Goal: Information Seeking & Learning: Compare options

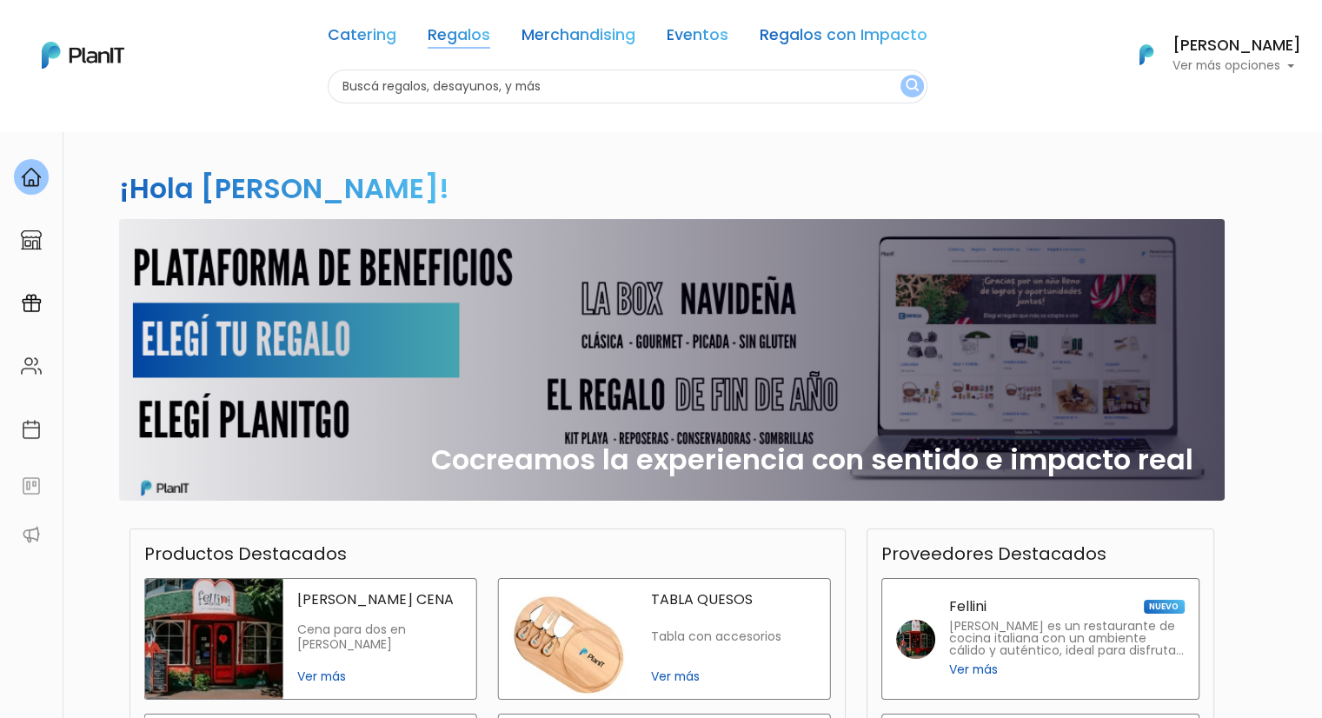
click at [462, 36] on link "Regalos" at bounding box center [459, 38] width 63 height 21
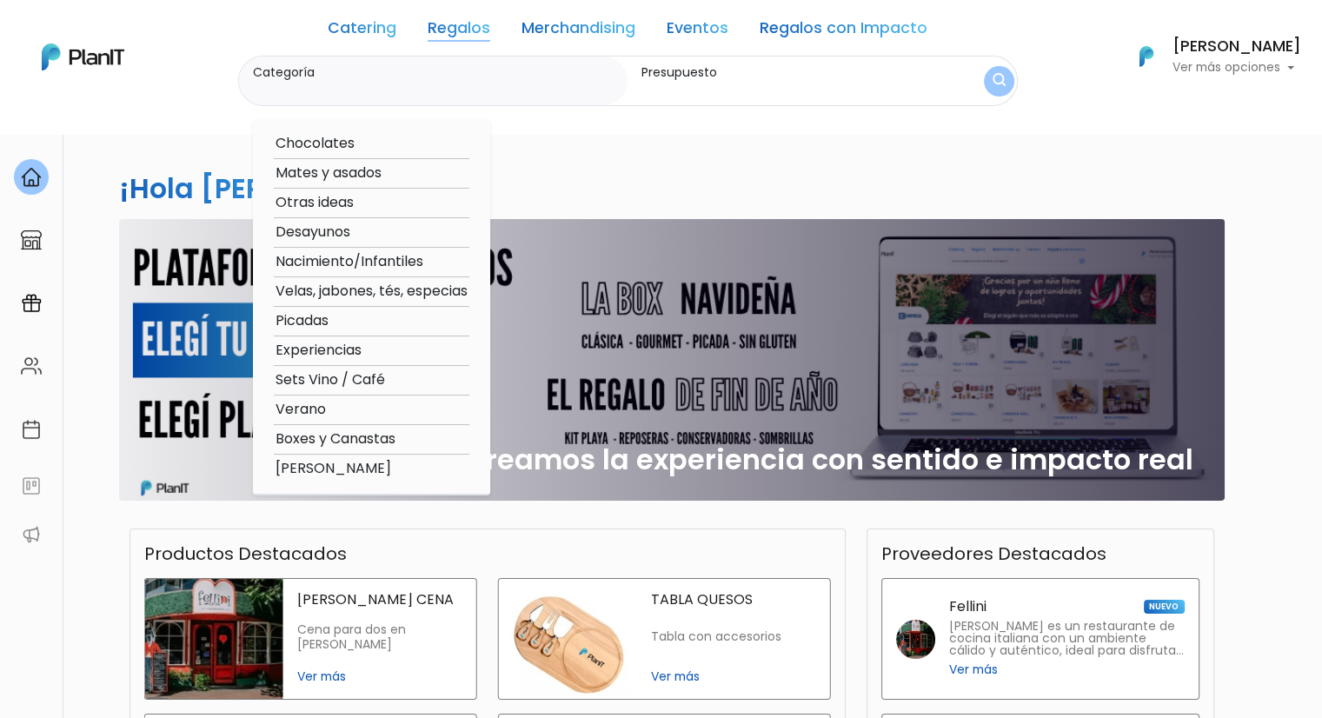
click at [372, 172] on option "Mates y asados" at bounding box center [372, 173] width 196 height 22
type input "Mates y asados"
type input "$0 - $1000"
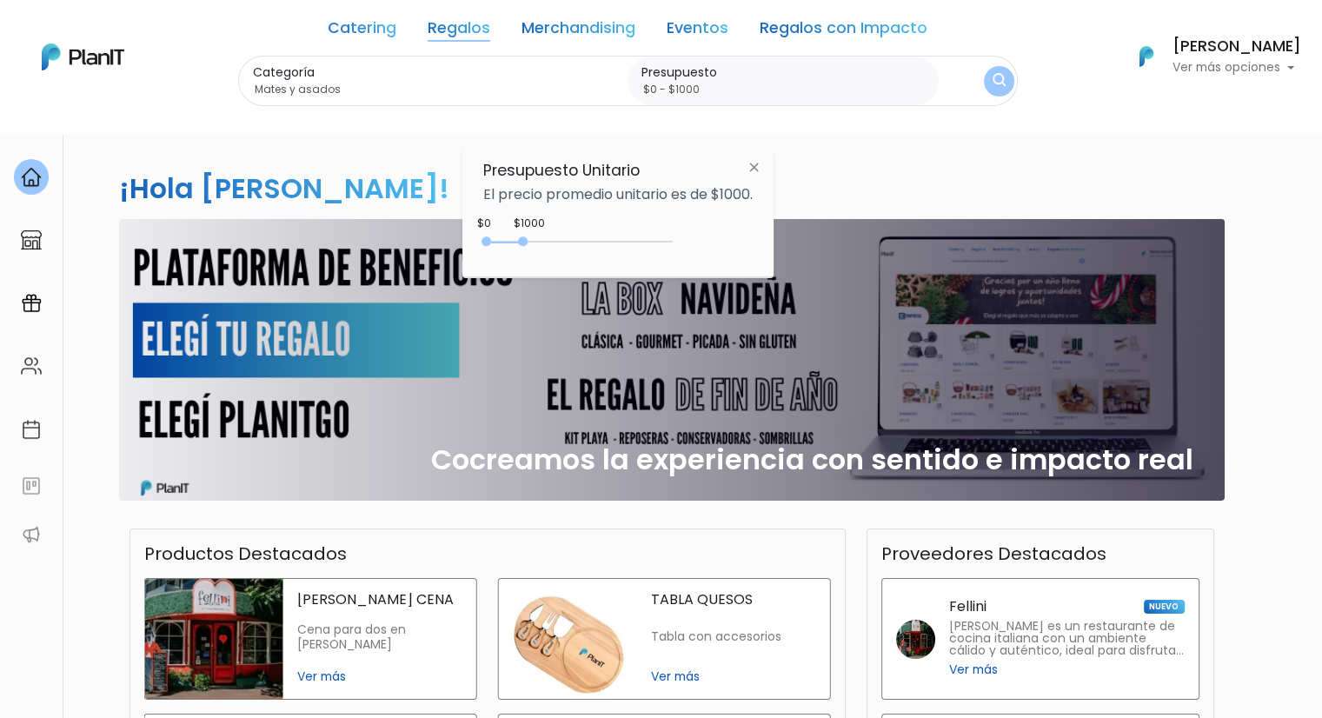
click at [999, 81] on img "submit" at bounding box center [998, 81] width 13 height 17
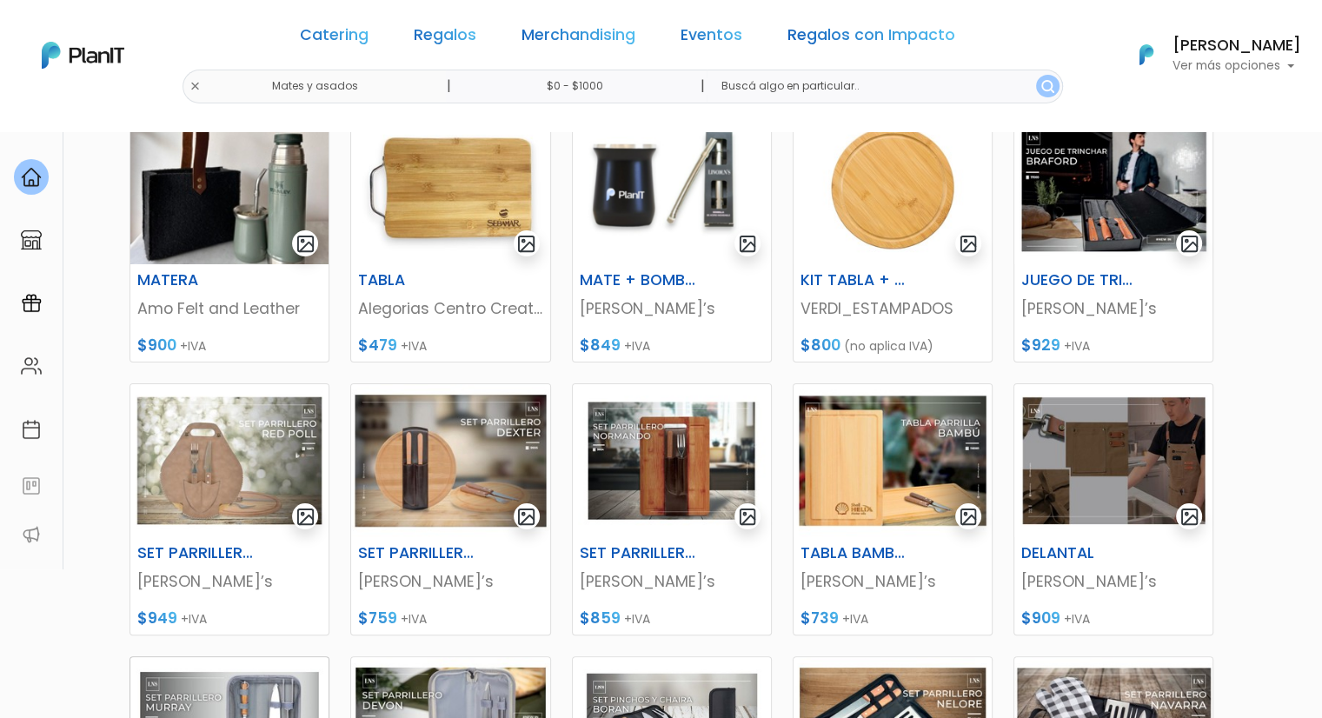
scroll to position [281, 0]
click at [899, 204] on img at bounding box center [892, 186] width 198 height 153
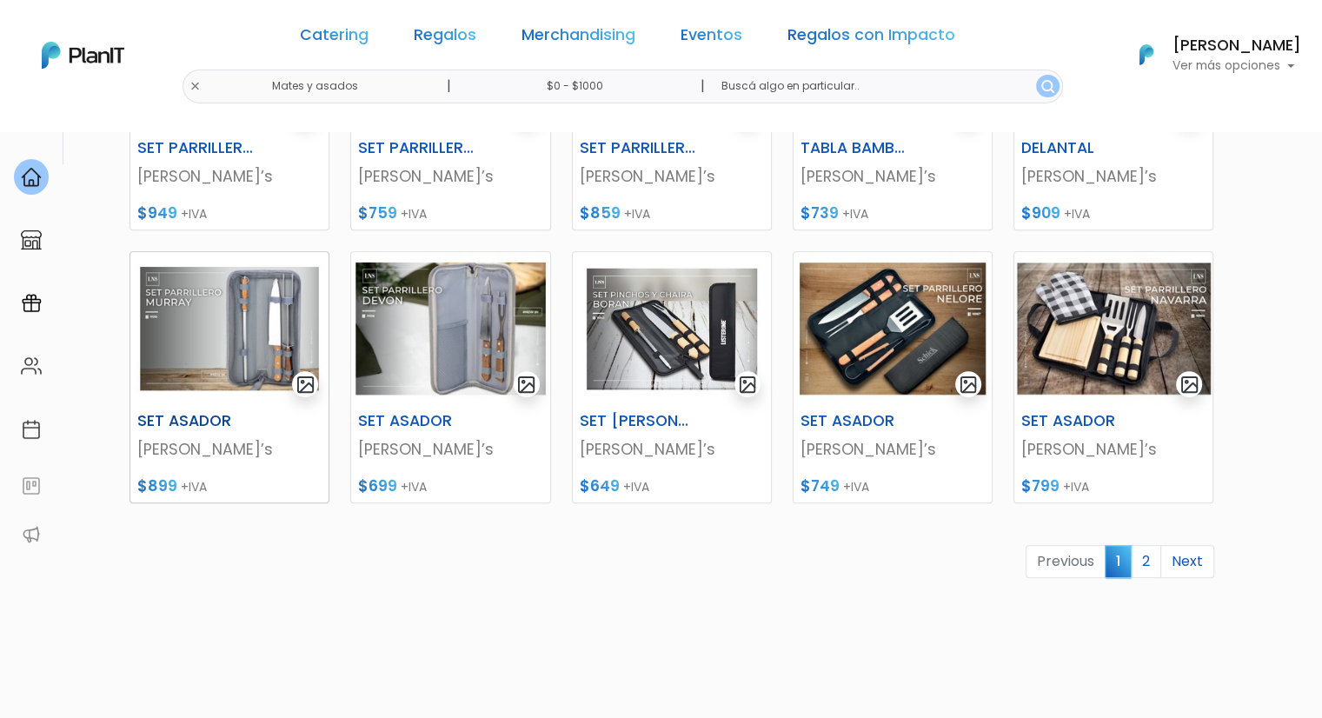
scroll to position [715, 0]
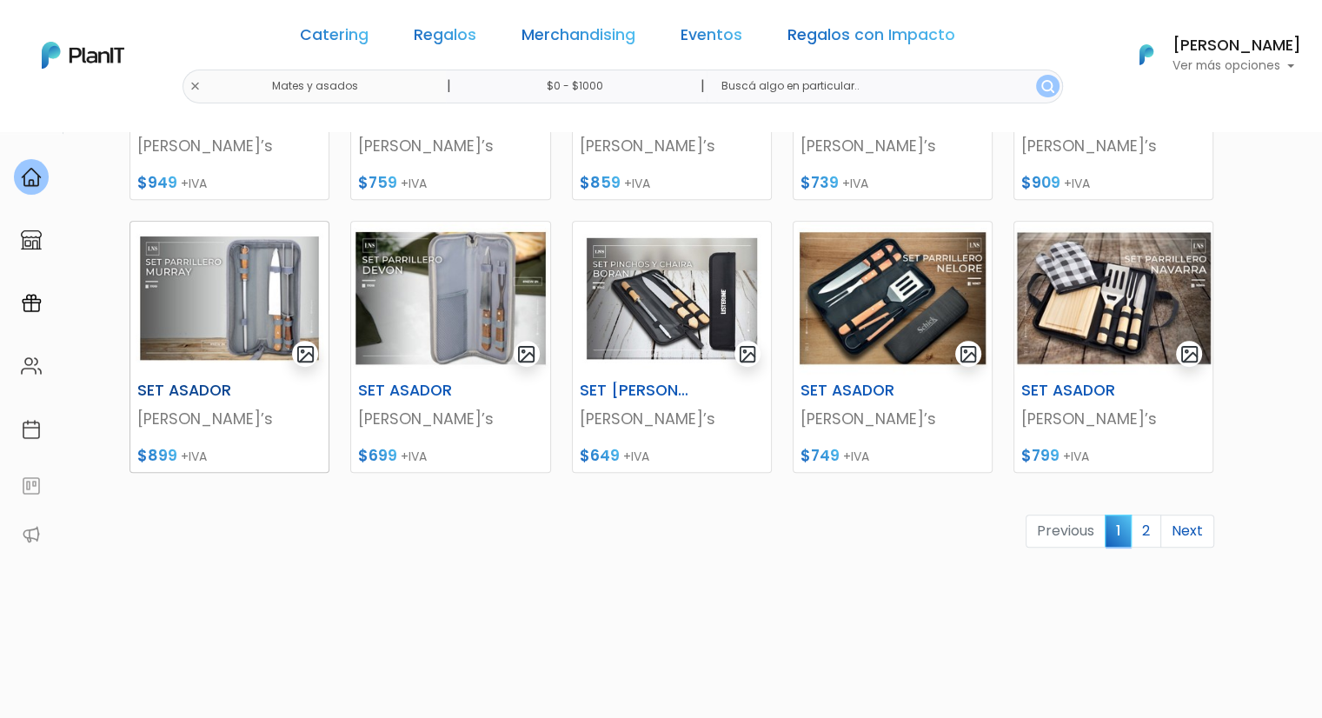
click at [282, 285] on img at bounding box center [229, 298] width 198 height 153
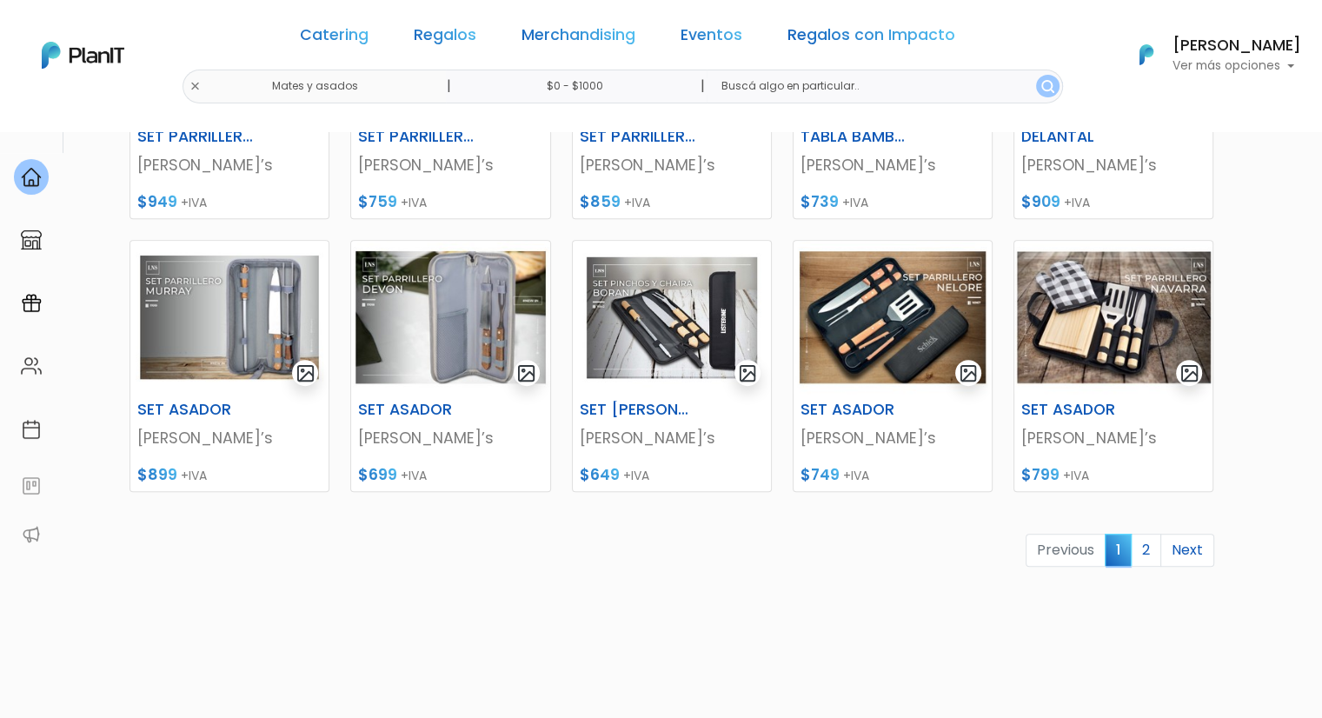
scroll to position [454, 0]
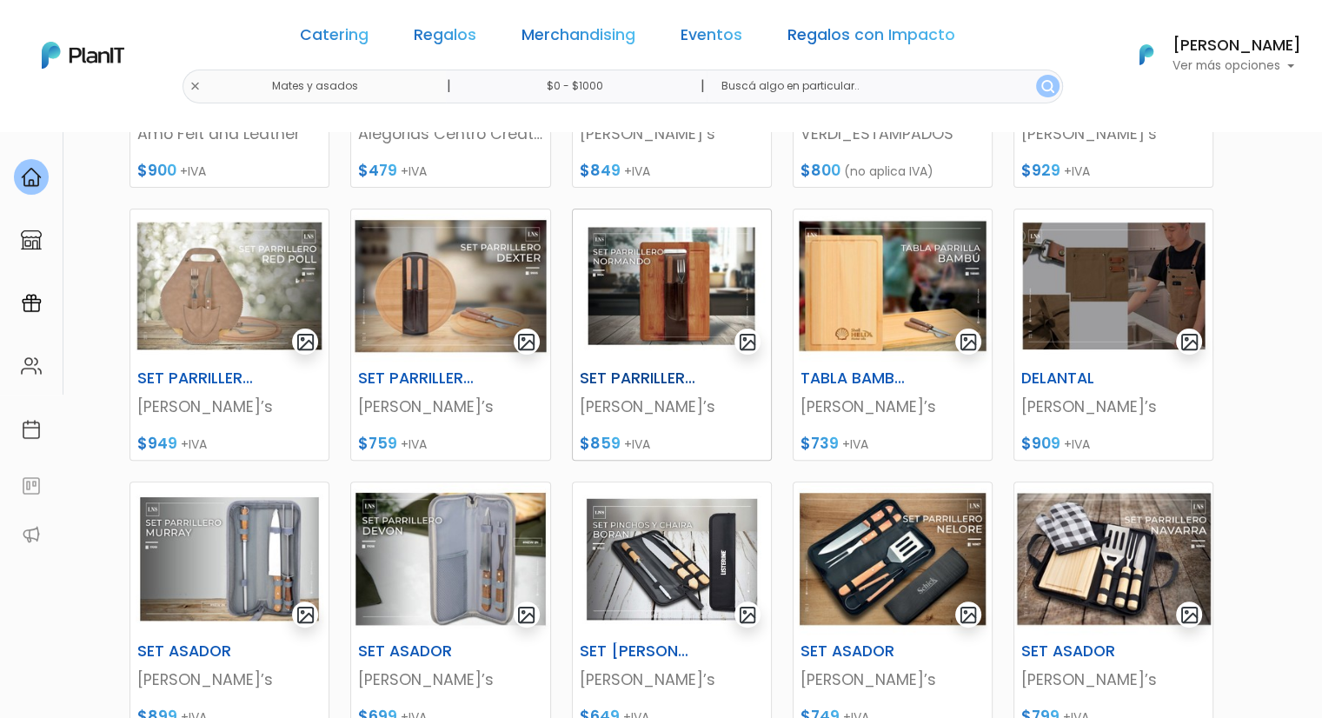
click at [660, 286] on img at bounding box center [672, 285] width 198 height 153
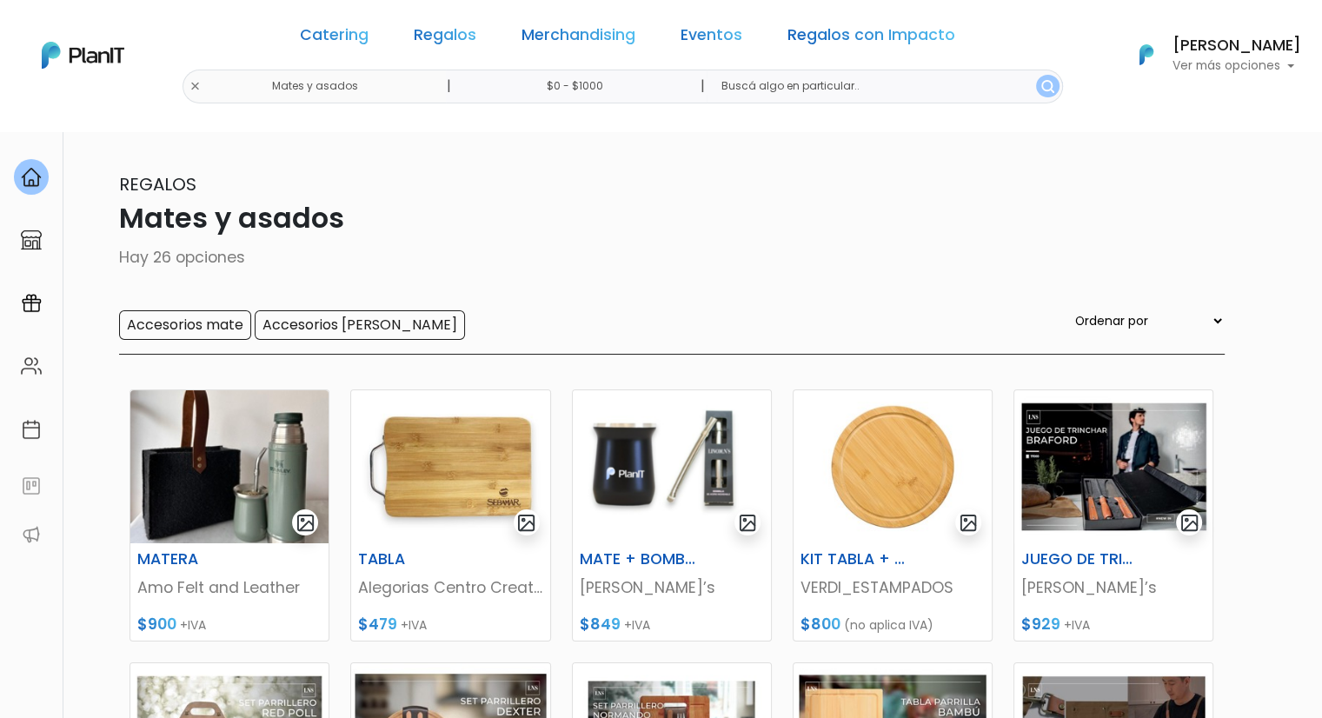
scroll to position [0, 0]
click at [452, 36] on link "Regalos" at bounding box center [445, 38] width 63 height 21
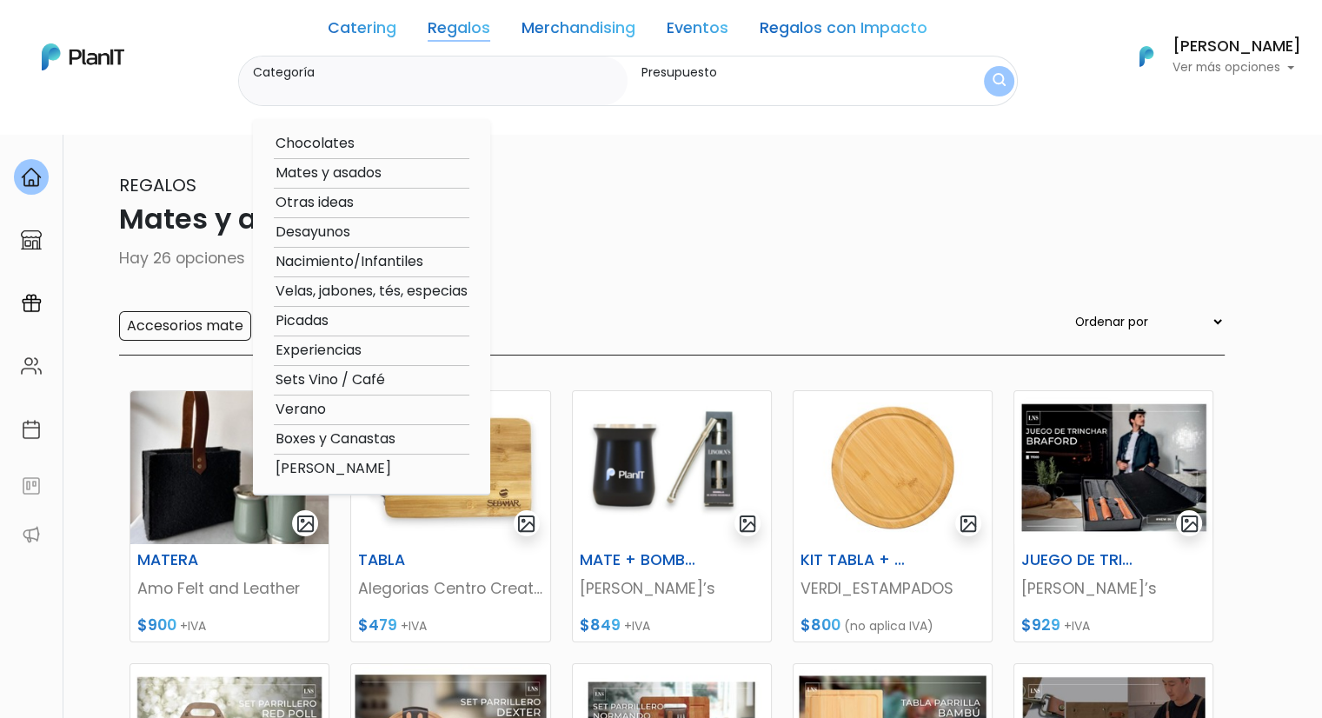
click at [345, 205] on option "Otras ideas" at bounding box center [372, 203] width 196 height 22
type input "Otras ideas"
type input "$0 - $1000"
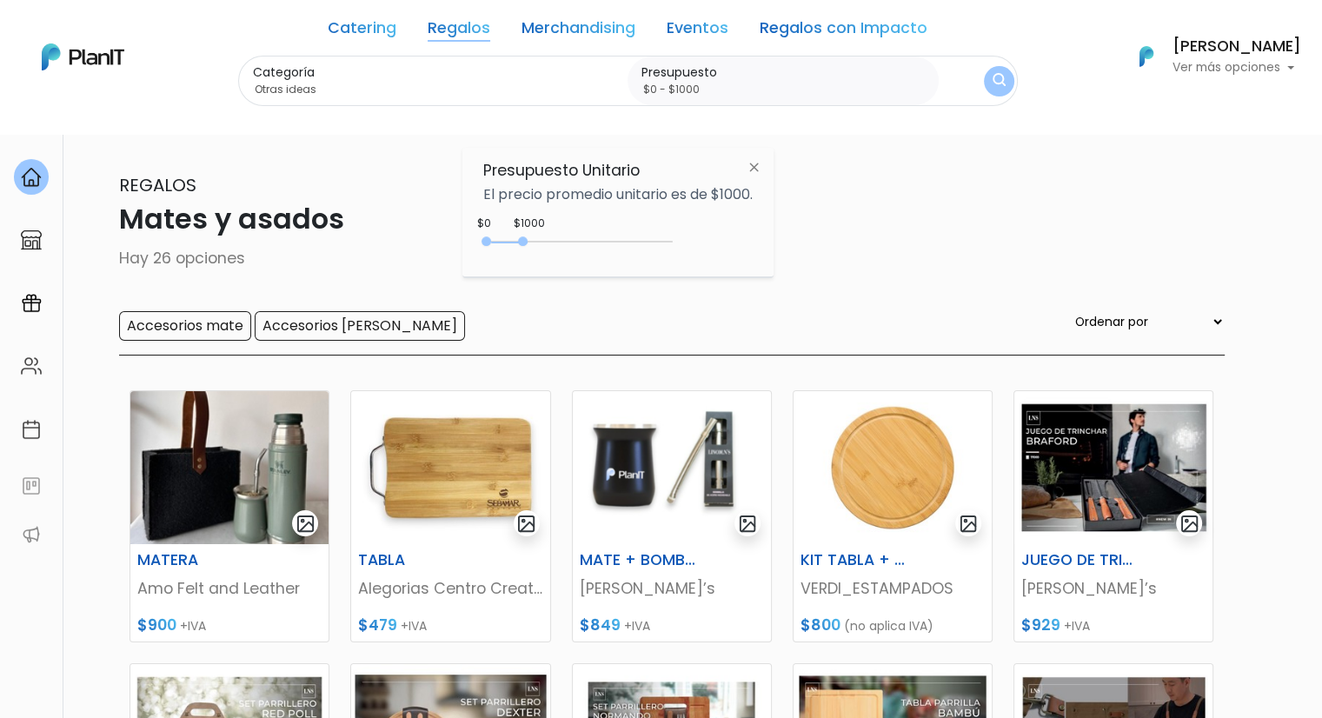
click at [994, 78] on img "submit" at bounding box center [998, 81] width 13 height 17
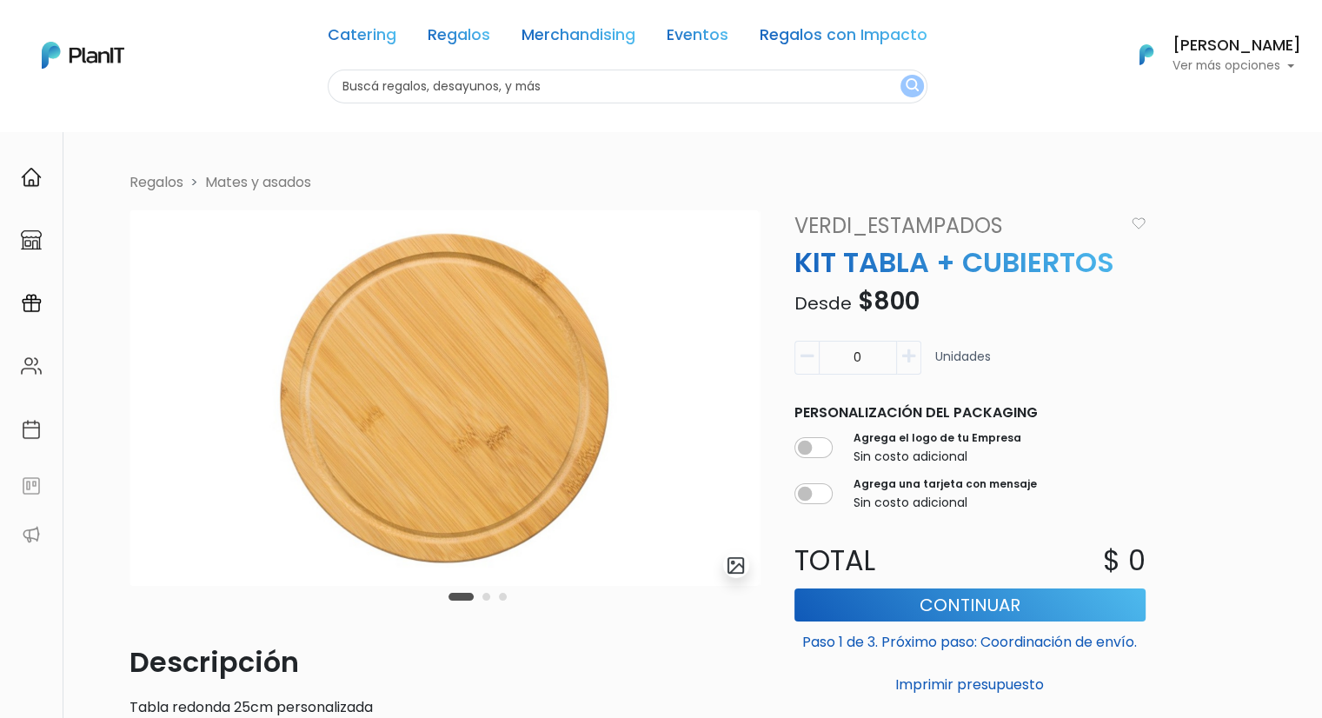
click at [486, 601] on div "Carousel Pagination" at bounding box center [477, 596] width 67 height 21
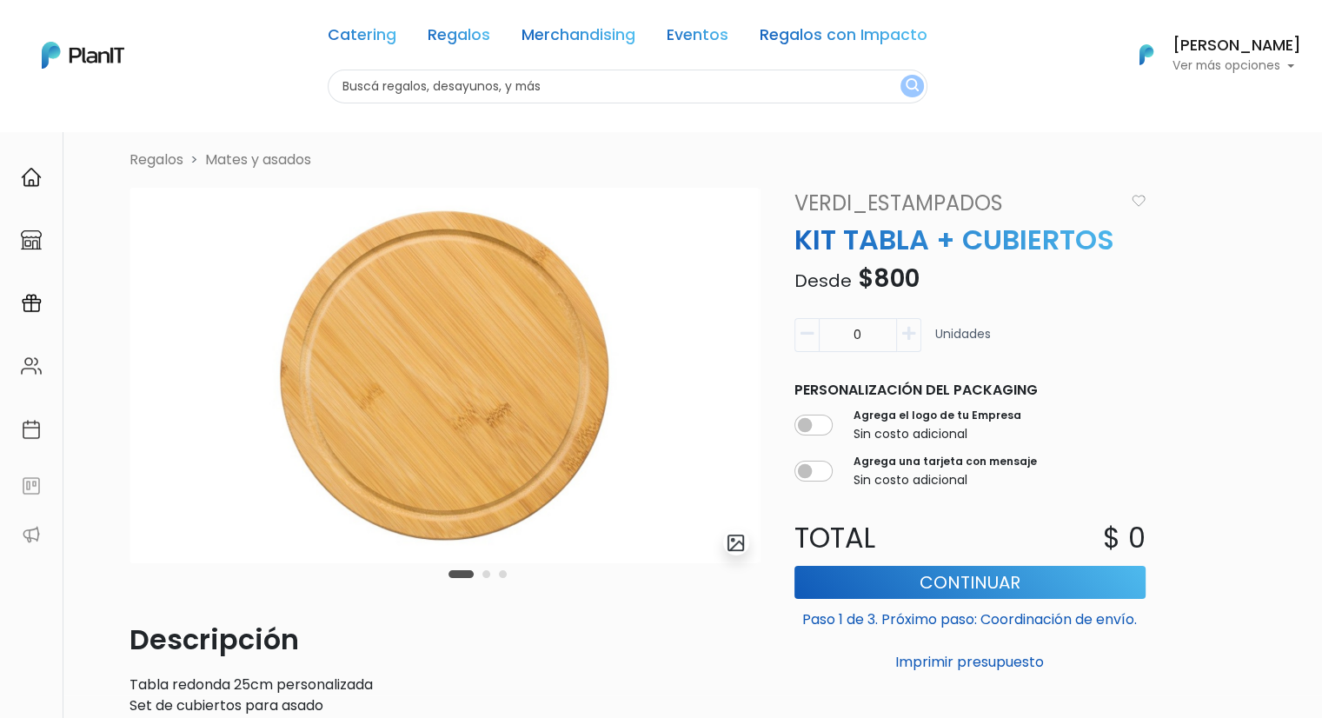
scroll to position [7, 0]
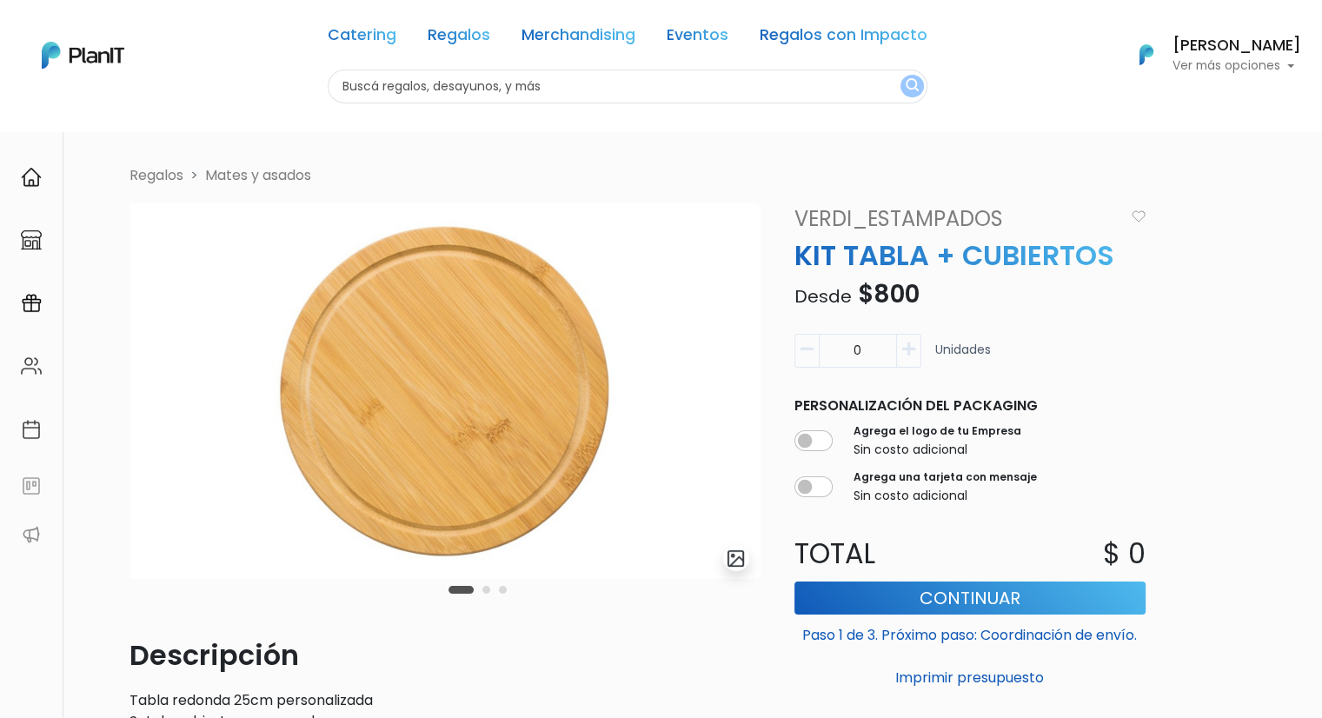
click at [673, 470] on img at bounding box center [444, 390] width 630 height 375
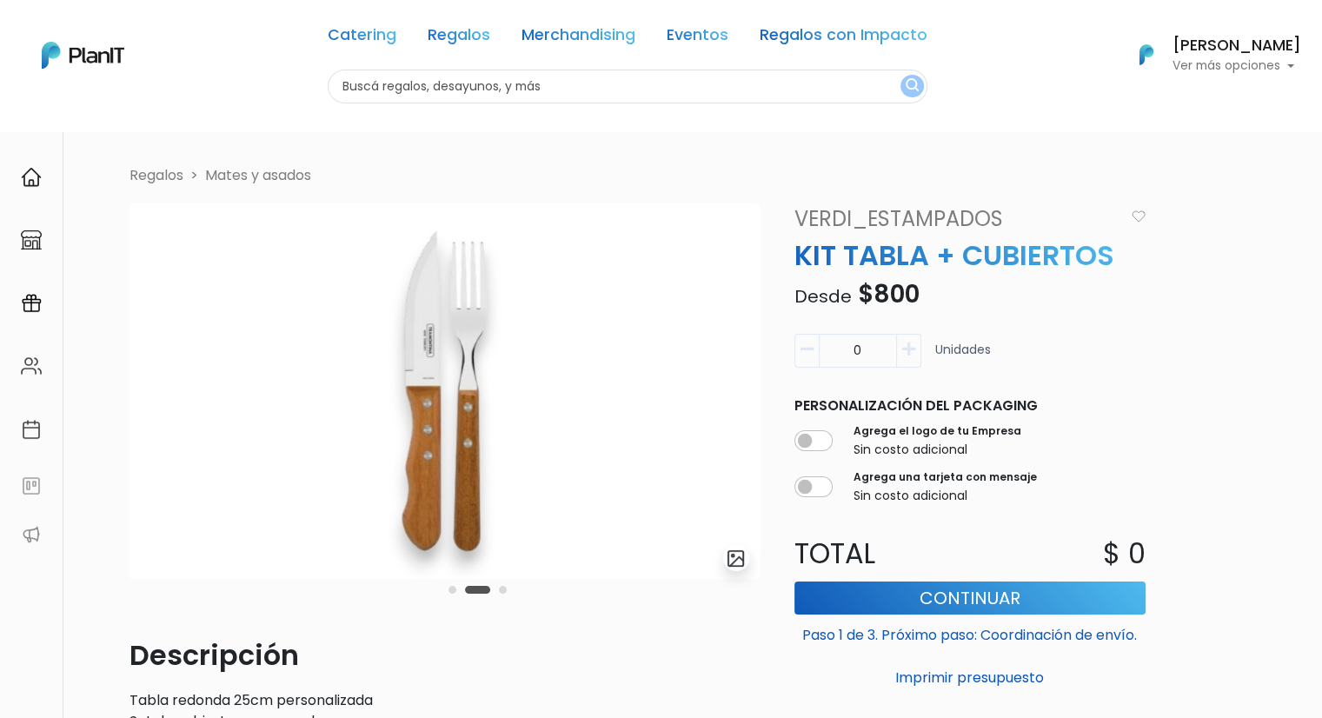
click at [673, 471] on img at bounding box center [444, 390] width 630 height 375
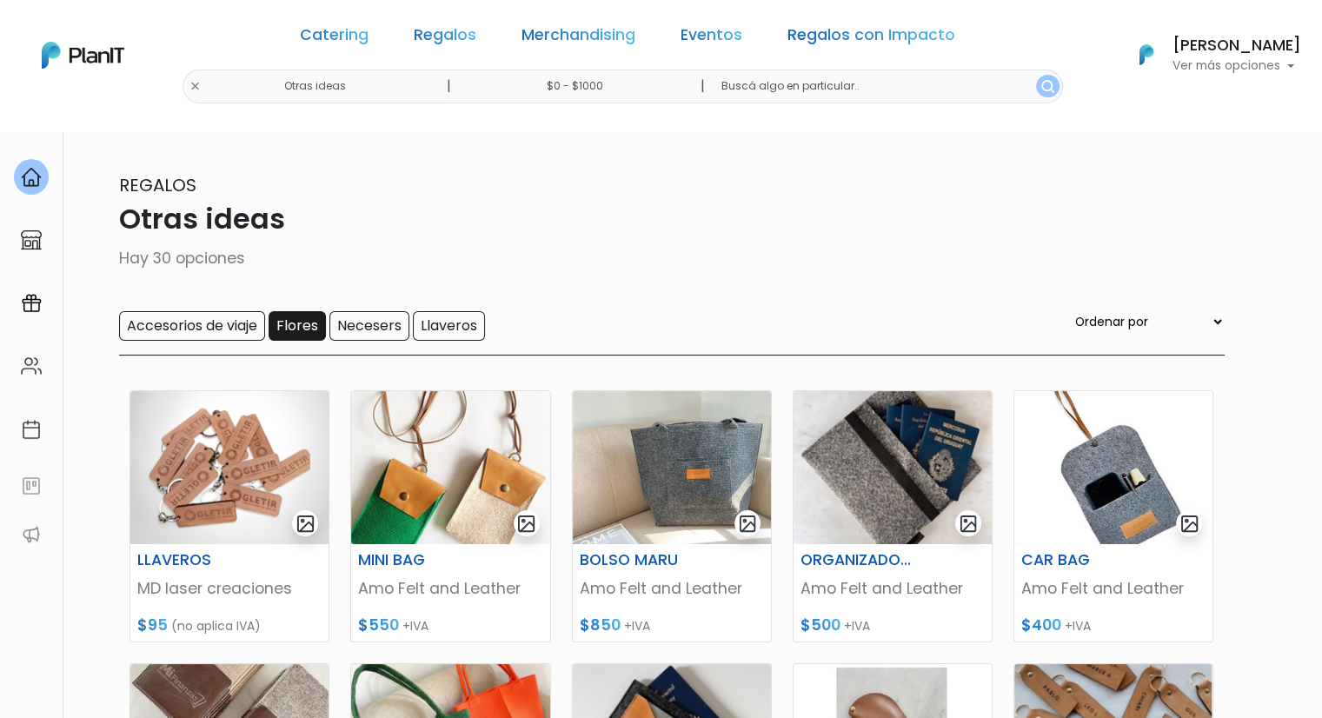
click at [282, 329] on input "Flores" at bounding box center [297, 326] width 57 height 30
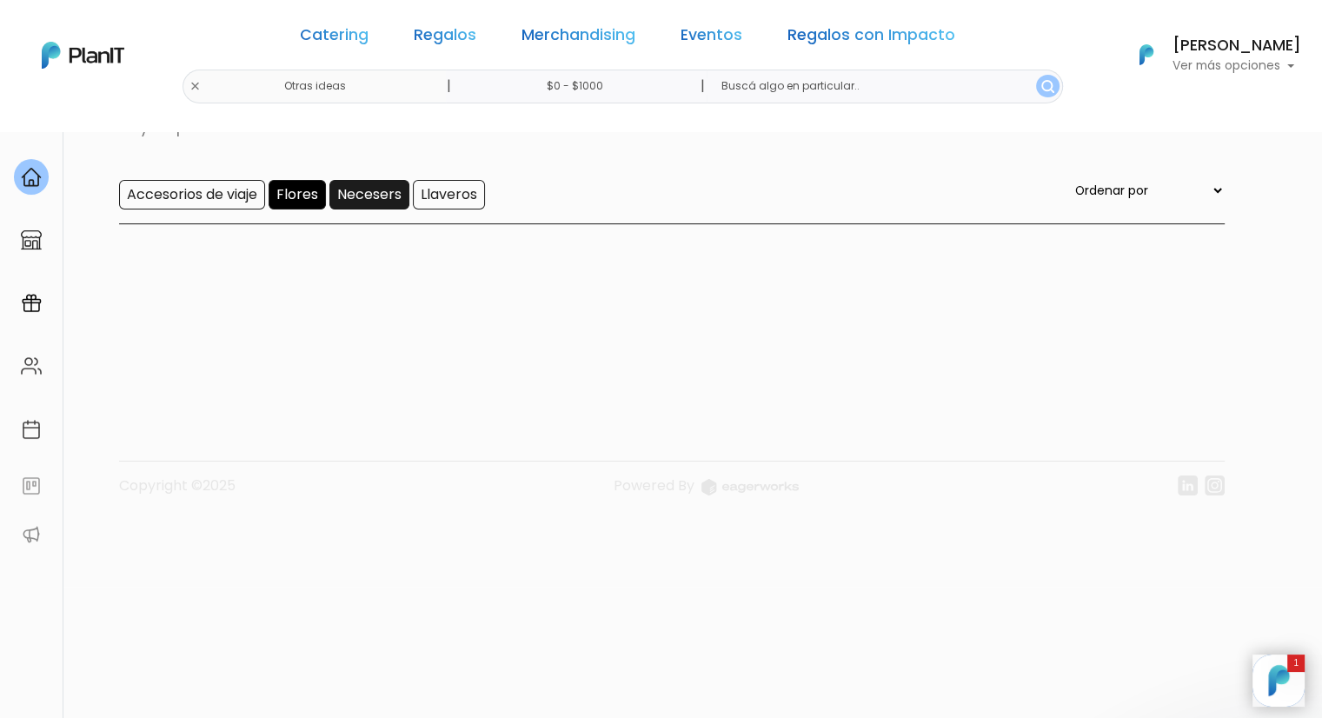
click at [388, 196] on input "Necesers" at bounding box center [369, 195] width 80 height 30
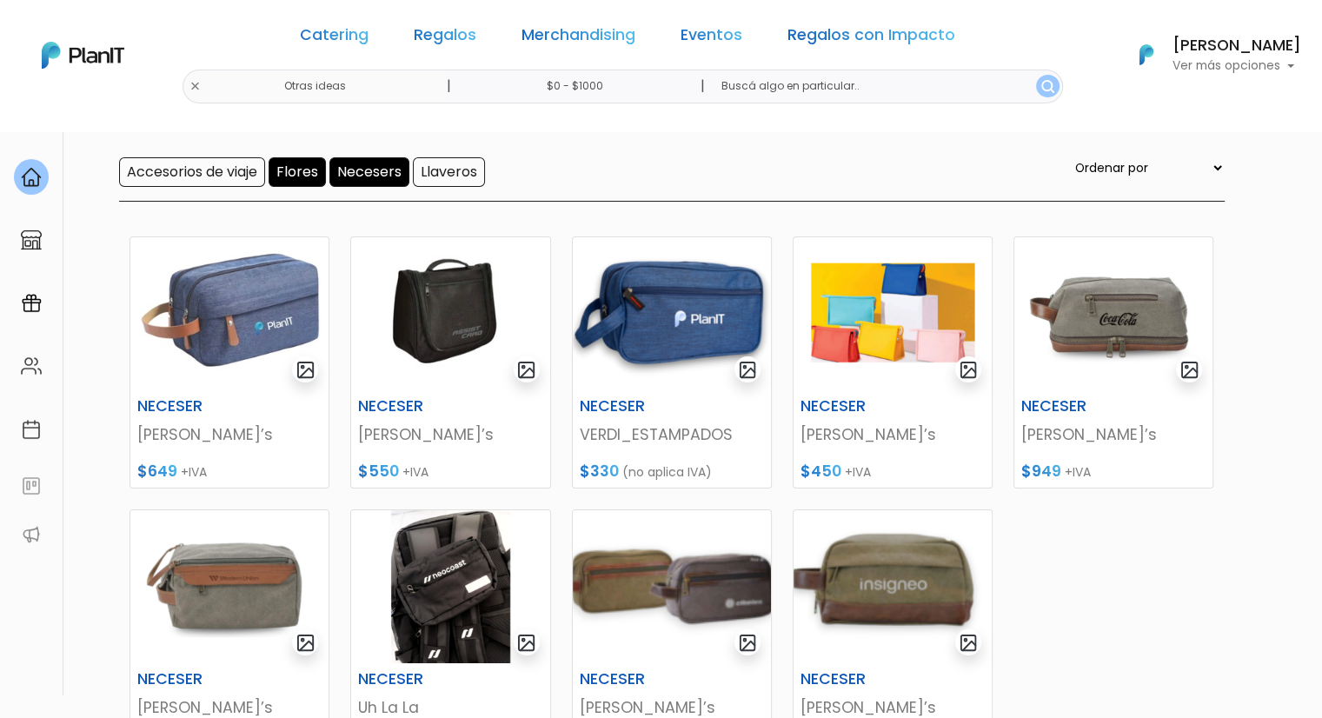
scroll to position [48, 0]
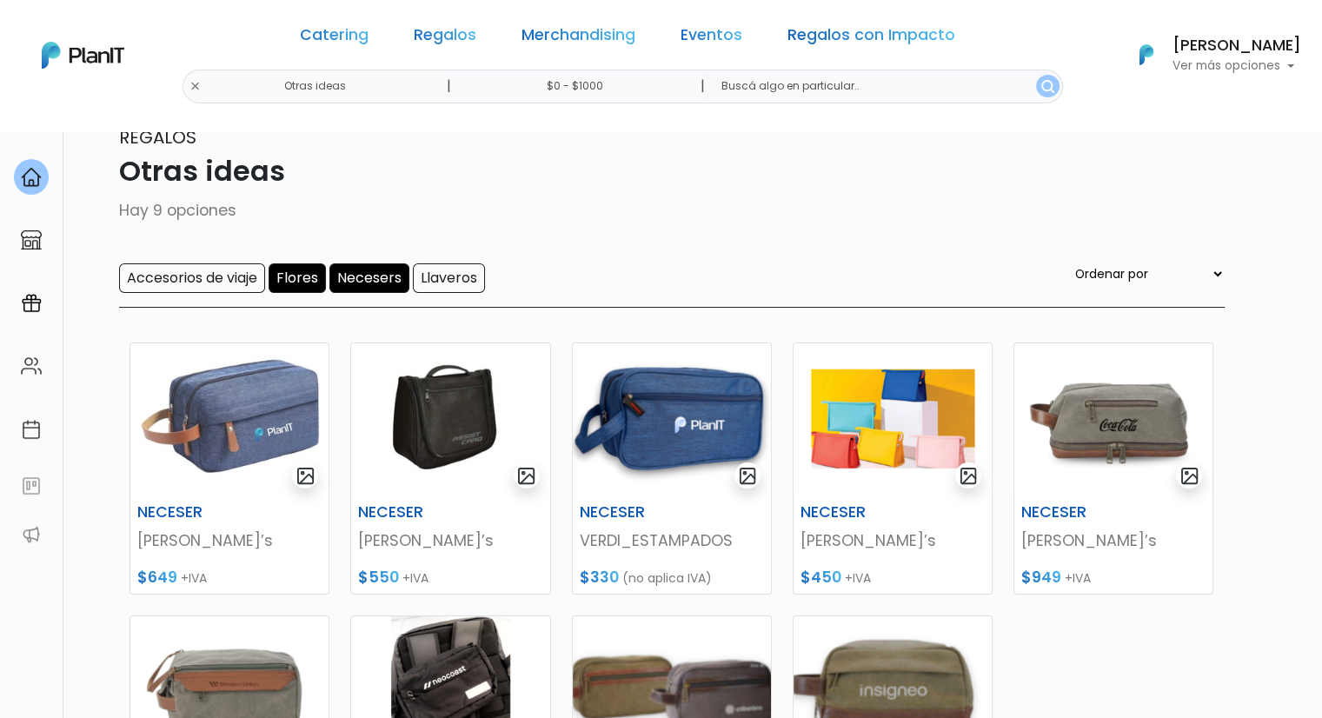
click at [302, 279] on input "Flores" at bounding box center [297, 278] width 57 height 30
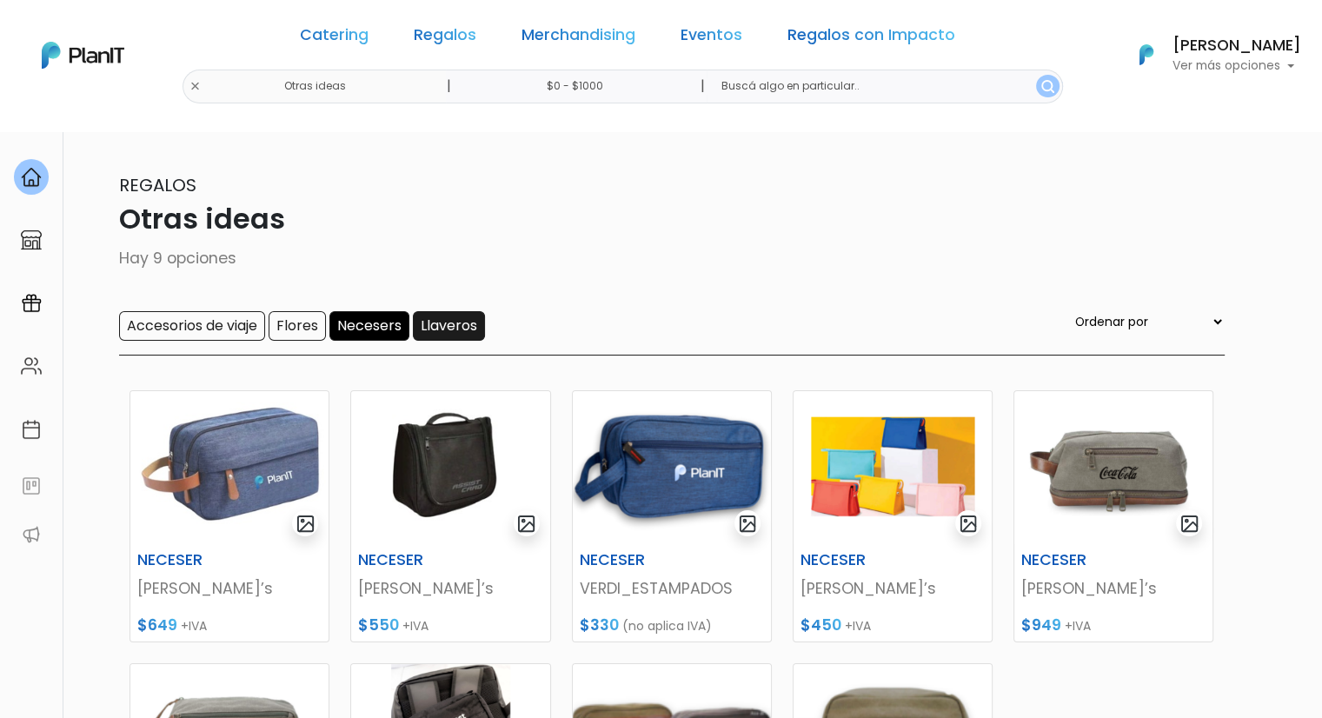
click at [458, 325] on input "Llaveros" at bounding box center [449, 326] width 72 height 30
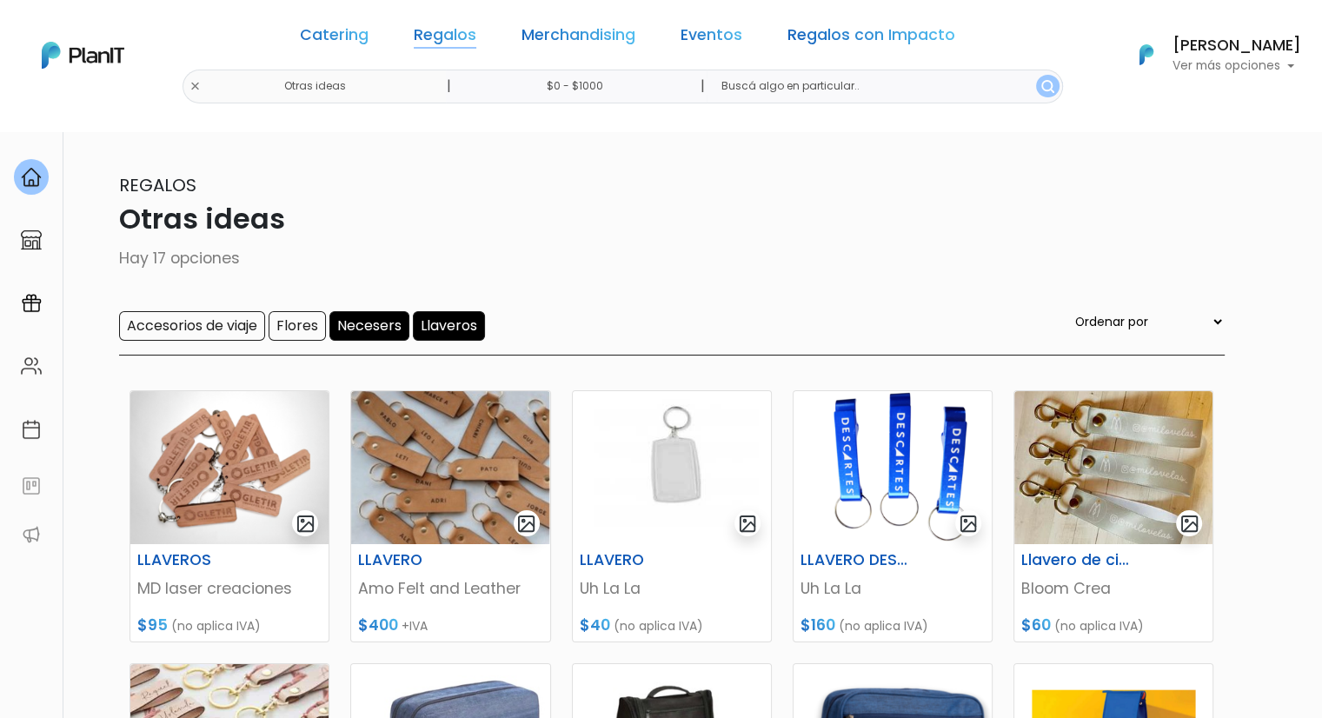
click at [471, 36] on link "Regalos" at bounding box center [445, 38] width 63 height 21
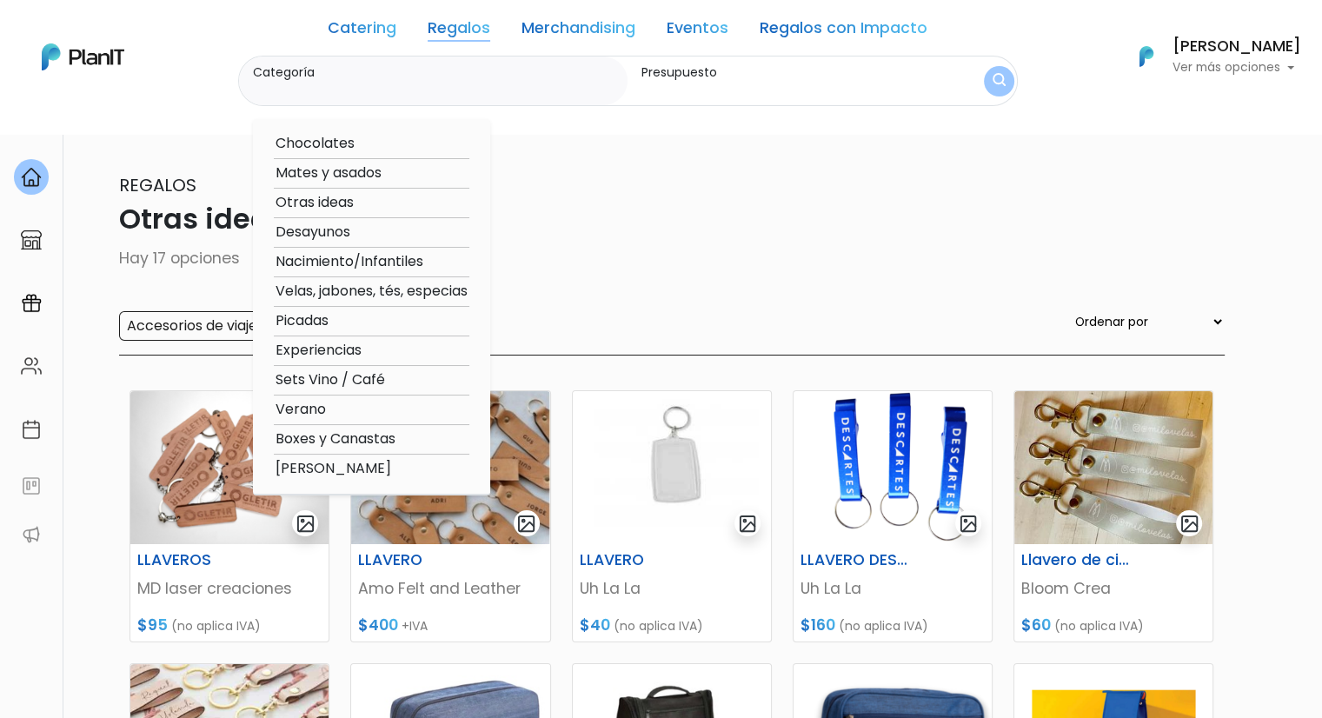
click at [334, 383] on option "Sets Vino / Café" at bounding box center [372, 380] width 196 height 22
type input "Sets Vino / Café"
type input "$0 - $1000"
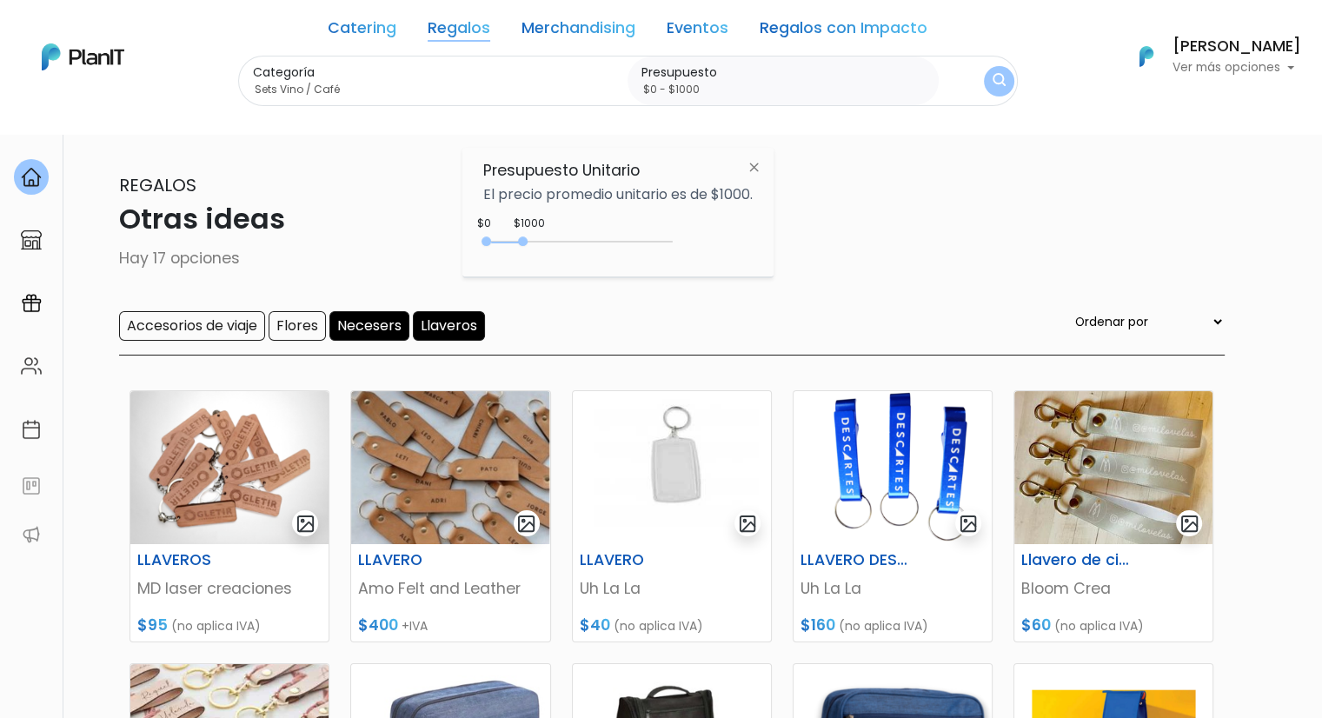
click at [456, 33] on link "Regalos" at bounding box center [459, 31] width 63 height 21
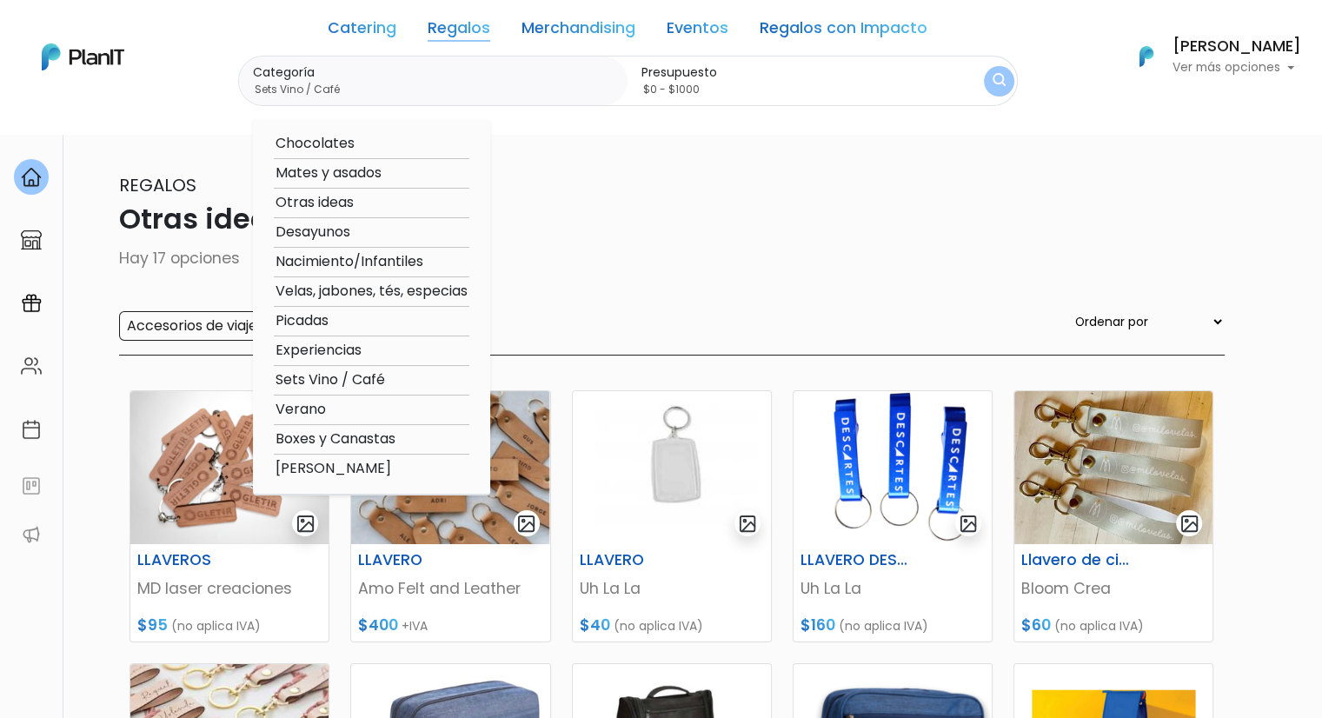
click at [321, 381] on option "Sets Vino / Café" at bounding box center [372, 380] width 196 height 22
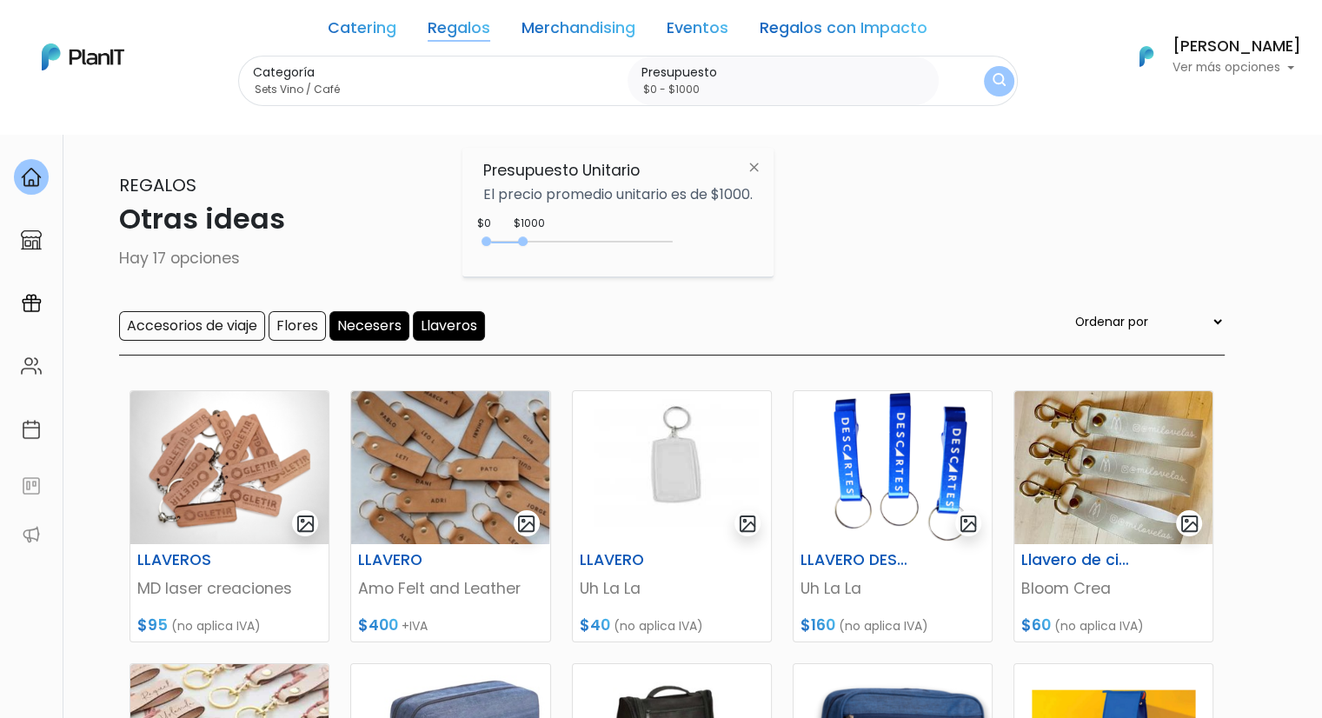
click at [1005, 87] on button "submit" at bounding box center [999, 81] width 30 height 30
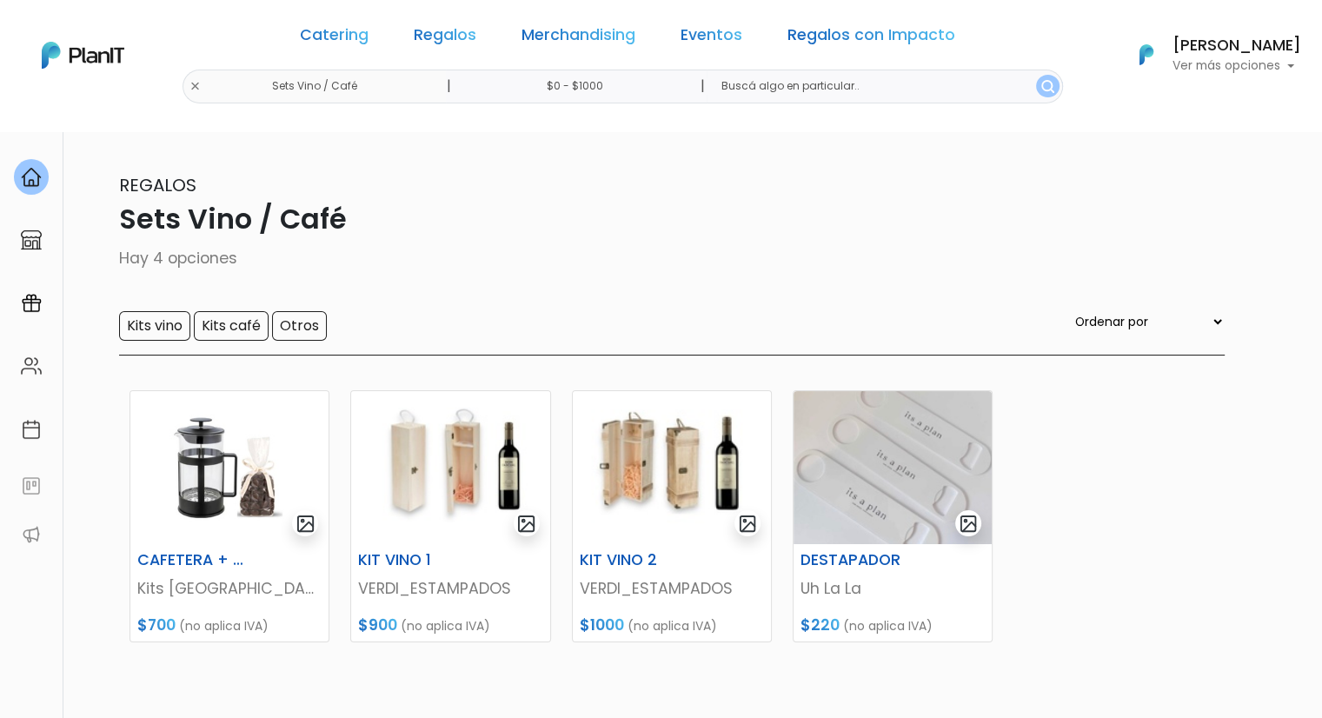
click at [613, 92] on input "$0 - $1000" at bounding box center [578, 87] width 264 height 34
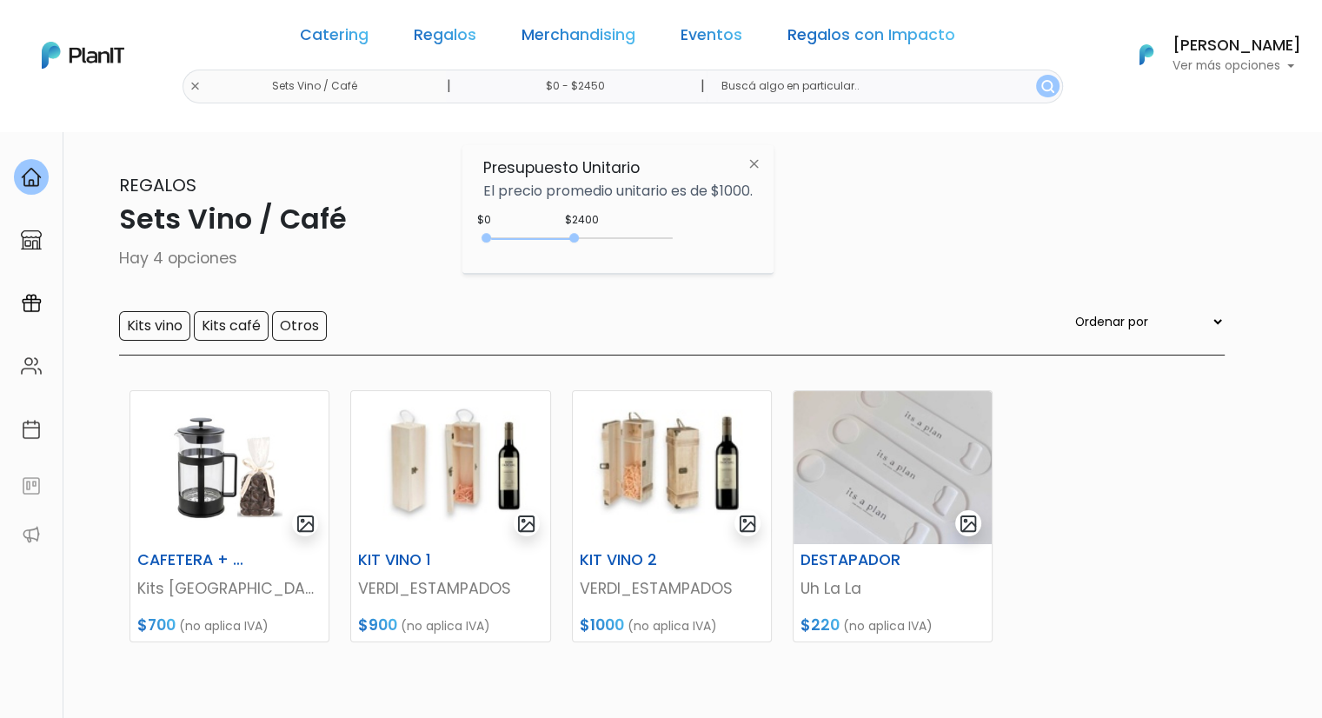
type input "$0 - $2500"
drag, startPoint x: 522, startPoint y: 242, endPoint x: 581, endPoint y: 246, distance: 59.2
click at [581, 246] on div "0 : 2500 0 2500" at bounding box center [581, 241] width 182 height 17
click at [1041, 90] on img "submit" at bounding box center [1047, 86] width 13 height 13
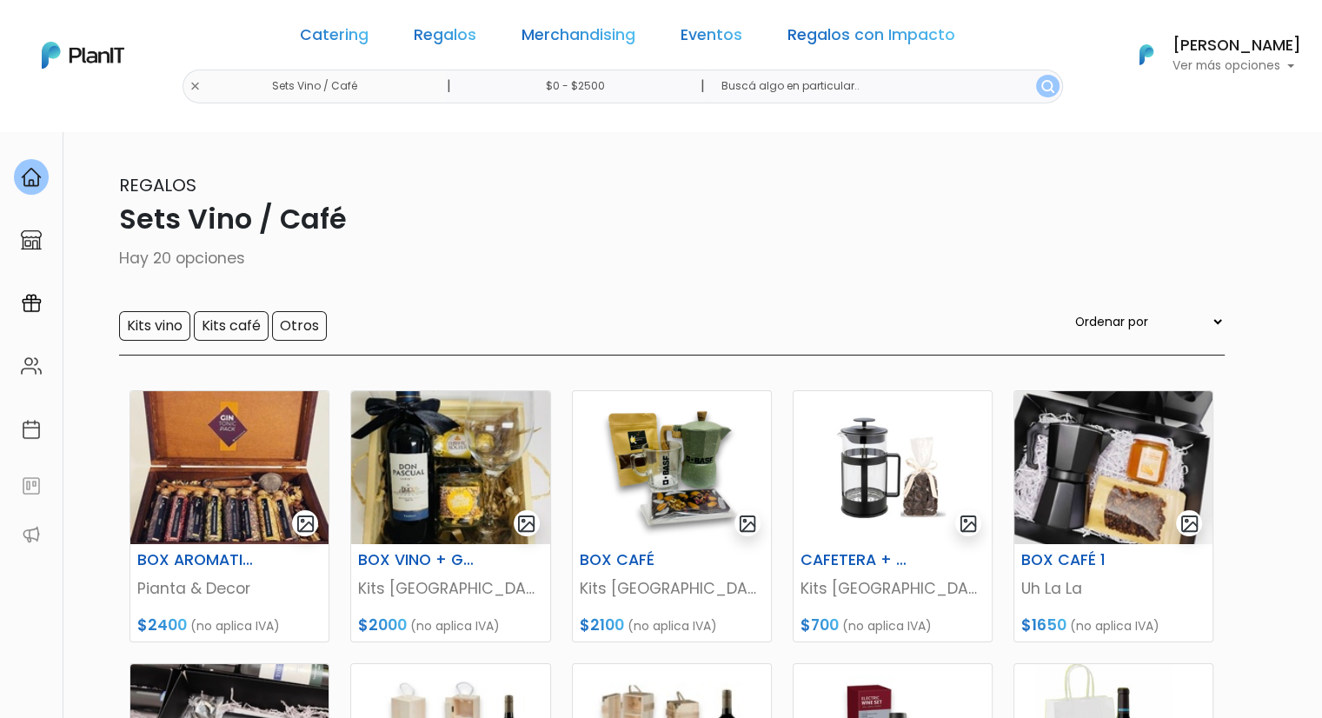
click at [454, 30] on link "Regalos" at bounding box center [445, 38] width 63 height 21
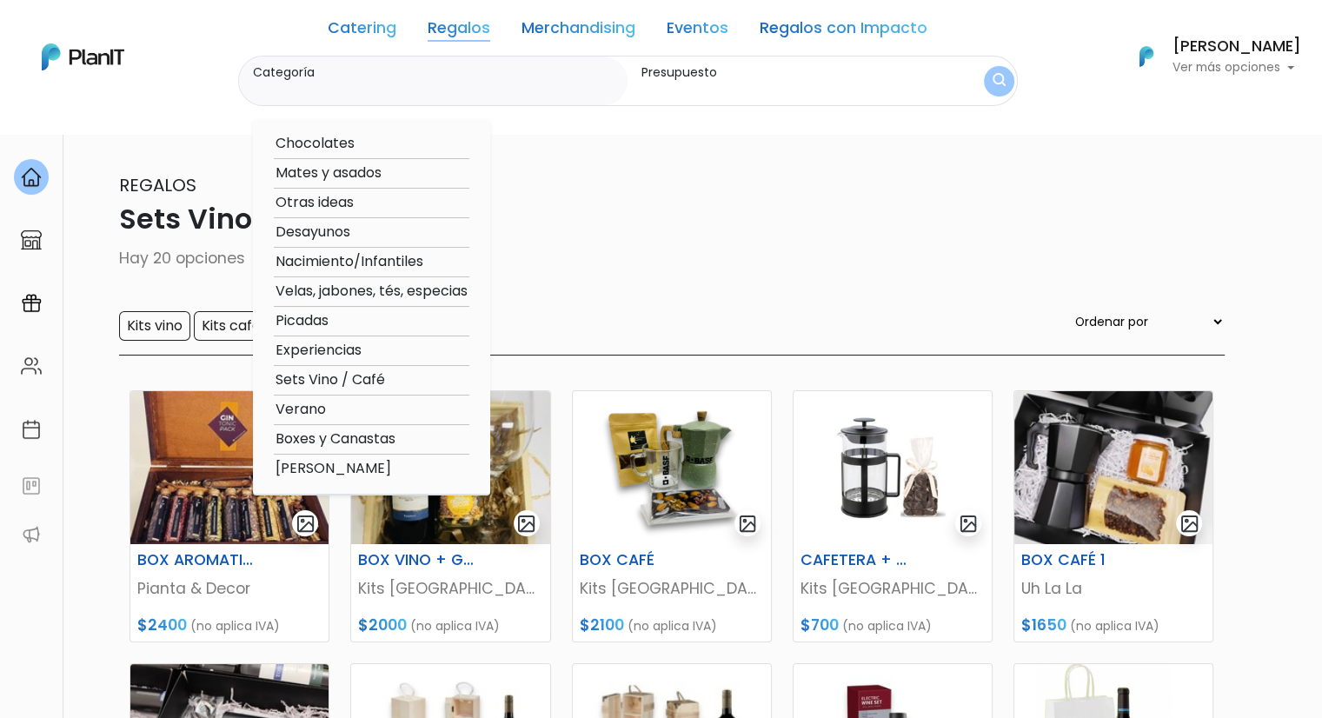
click at [332, 171] on option "Mates y asados" at bounding box center [372, 173] width 196 height 22
type input "Mates y asados"
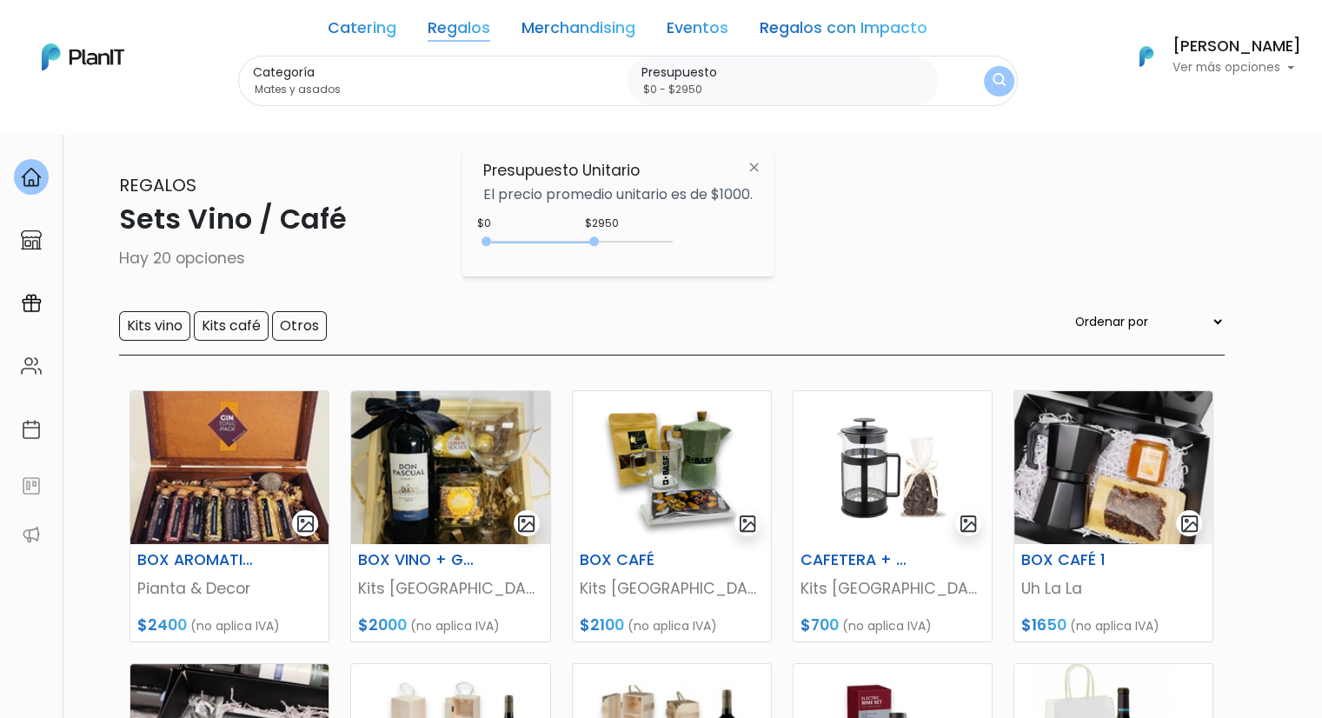
type input "$0 - $3000"
drag, startPoint x: 579, startPoint y: 244, endPoint x: 600, endPoint y: 246, distance: 20.9
click at [600, 246] on div "0 : 3000 0 3000" at bounding box center [581, 244] width 182 height 17
click at [992, 85] on img "submit" at bounding box center [998, 81] width 17 height 21
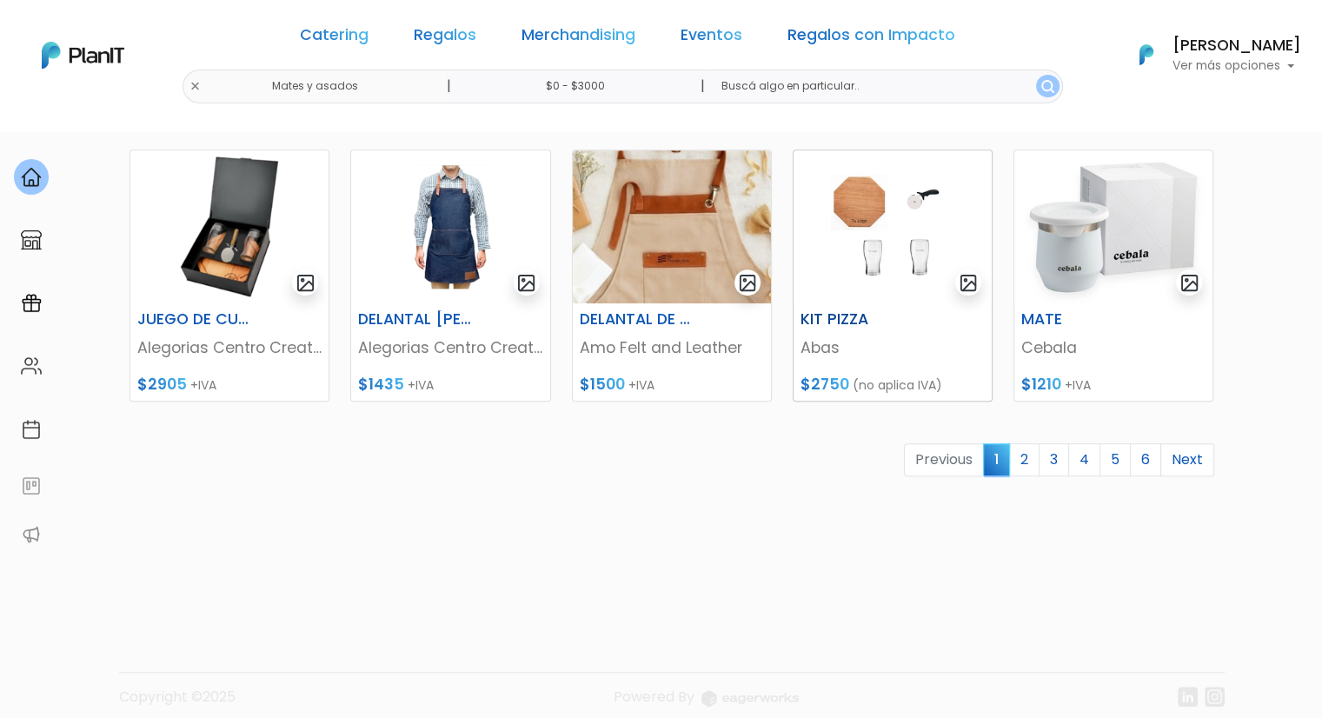
scroll to position [802, 0]
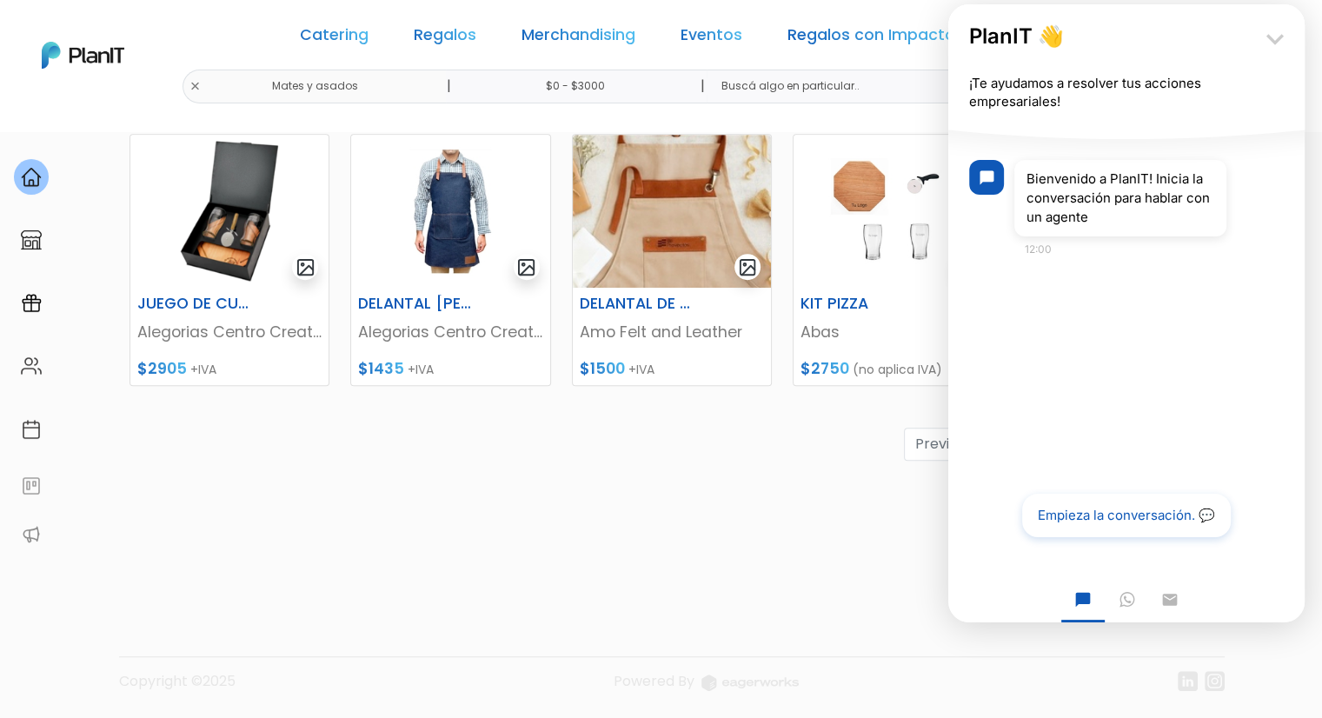
click at [1270, 37] on icon "keyboard_arrow_down" at bounding box center [1274, 39] width 35 height 35
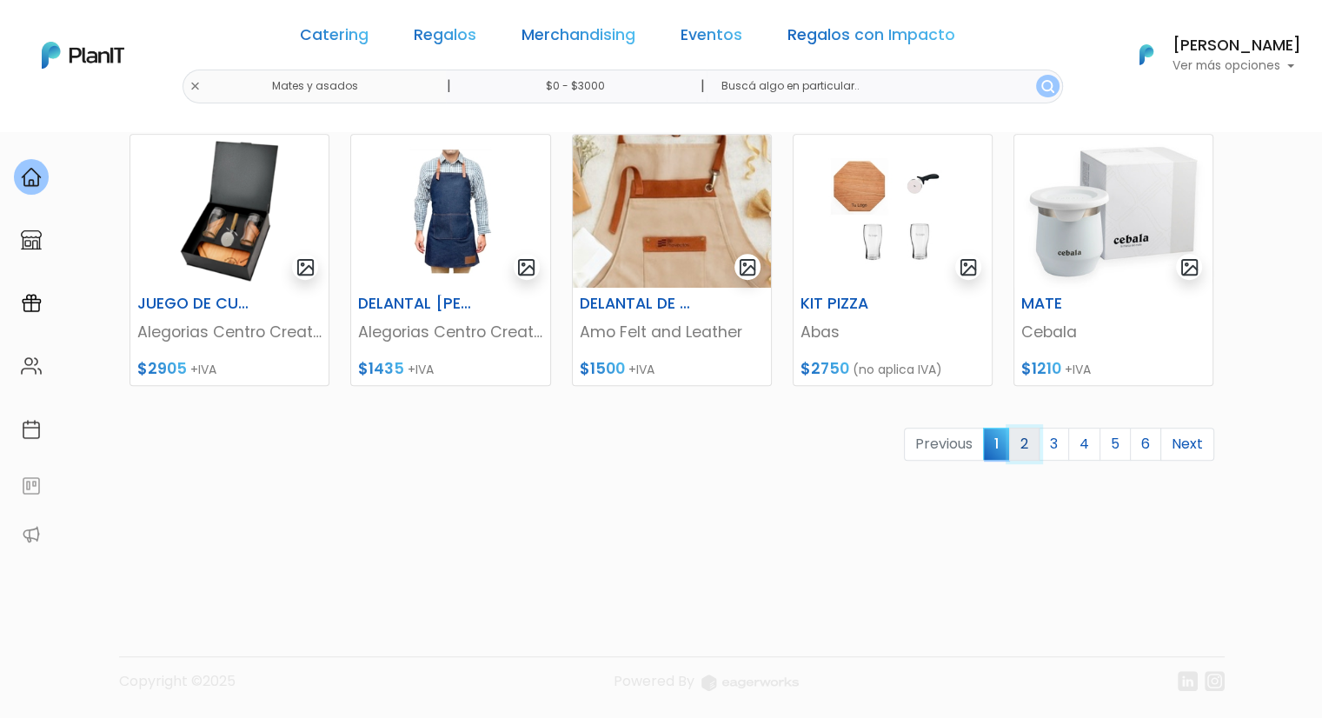
click at [1031, 444] on link "2" at bounding box center [1024, 444] width 30 height 33
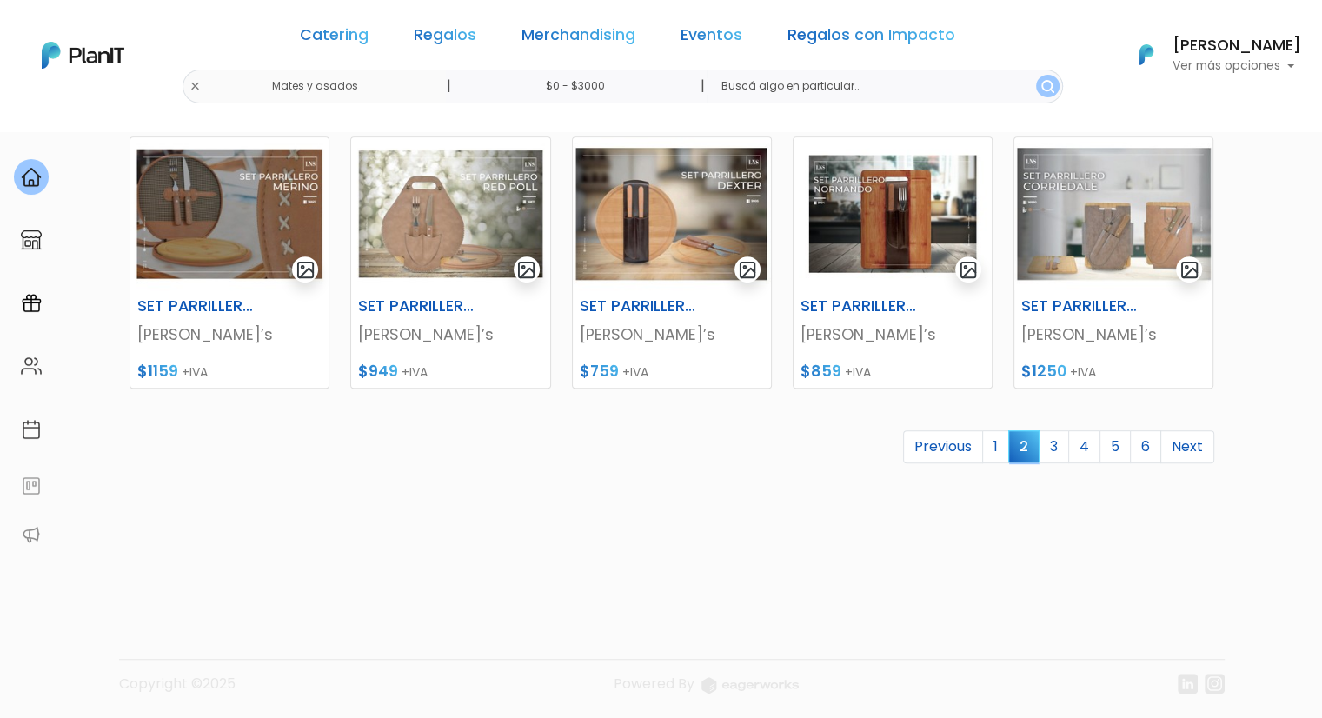
scroll to position [802, 0]
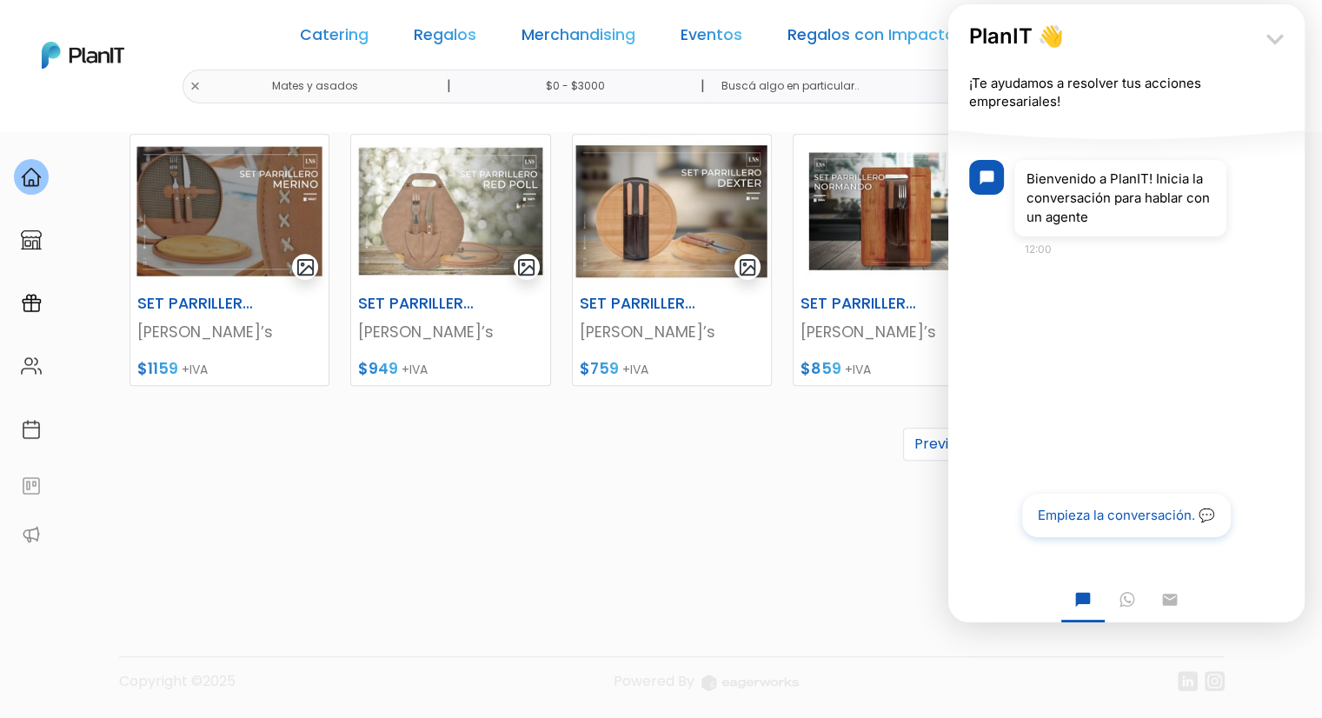
click at [1271, 42] on icon "keyboard_arrow_down" at bounding box center [1274, 39] width 35 height 35
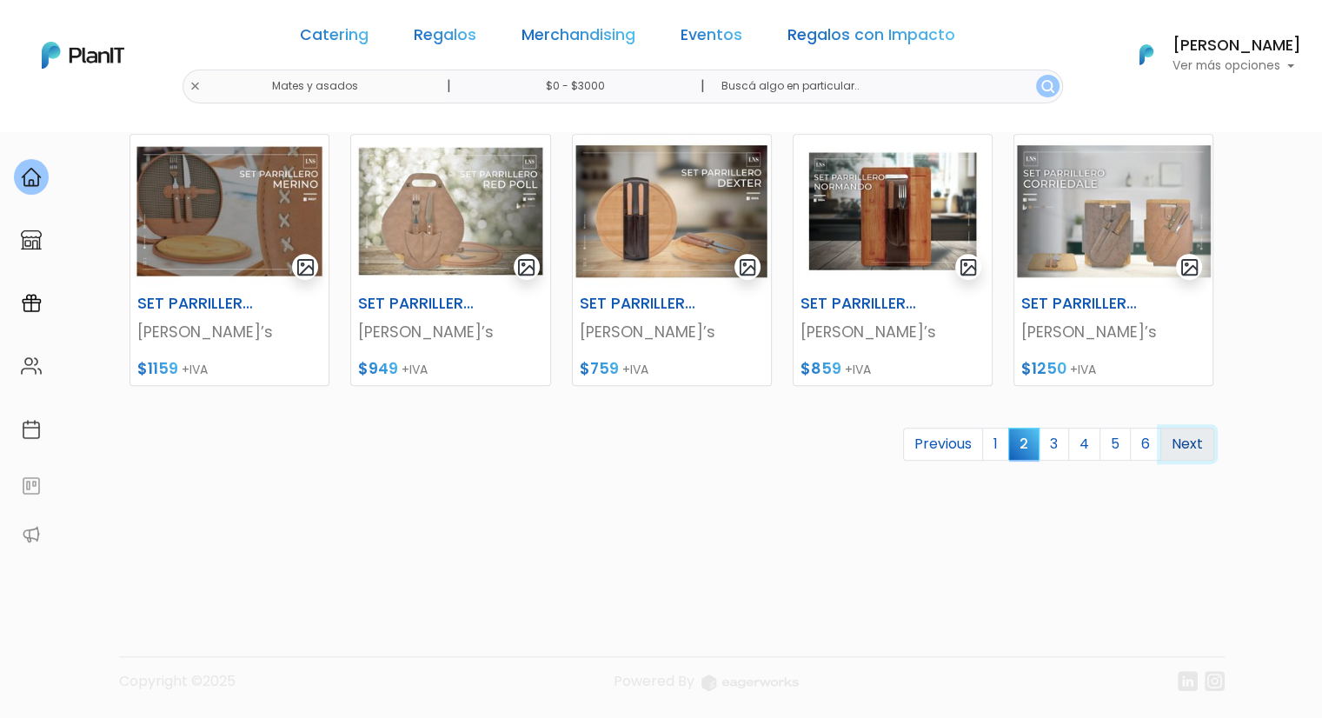
click at [1180, 442] on link "Next" at bounding box center [1187, 444] width 54 height 33
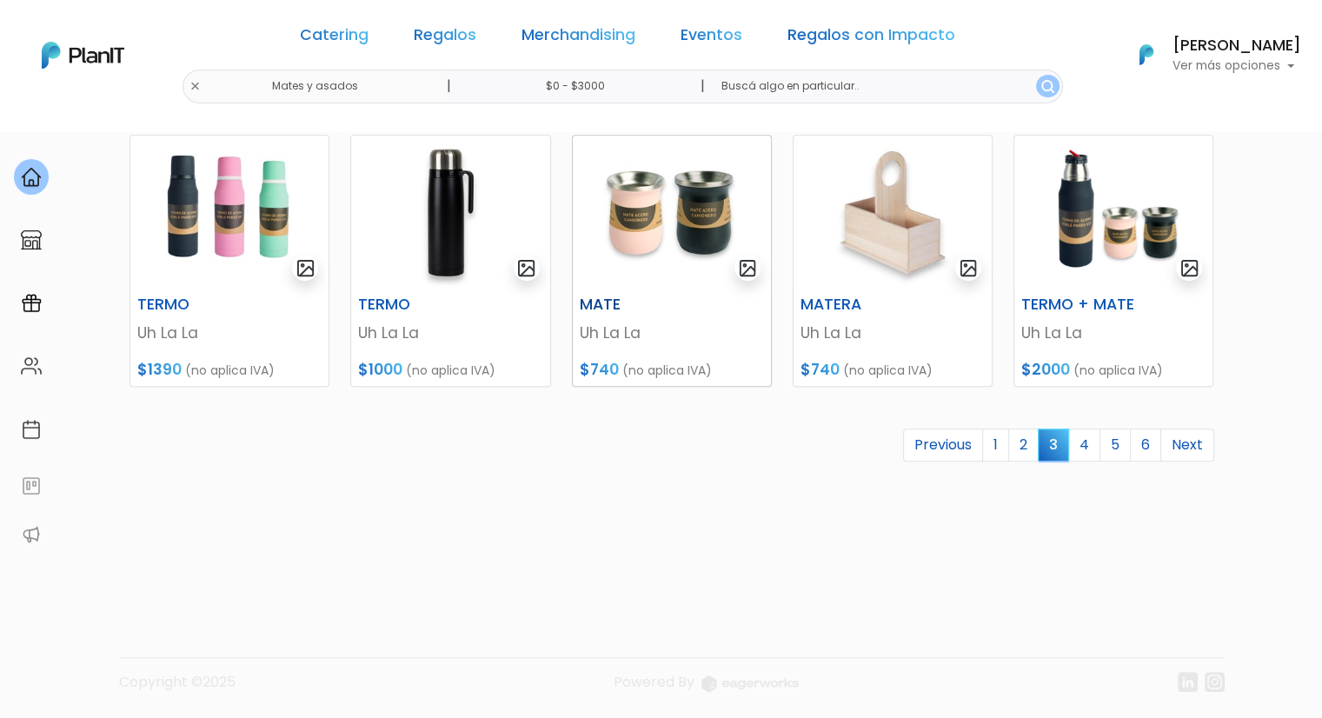
scroll to position [802, 0]
click at [542, 638] on footer "Copyright ©2025 Powered By" at bounding box center [661, 646] width 1147 height 146
drag, startPoint x: 779, startPoint y: 544, endPoint x: 834, endPoint y: 492, distance: 75.6
click at [780, 544] on div "TABLA BAMBOO Lincoln’s $739 +IVA [GEOGRAPHIC_DATA] Lincoln’s $909 +IVA SET ASAD…" at bounding box center [671, 69] width 1105 height 1005
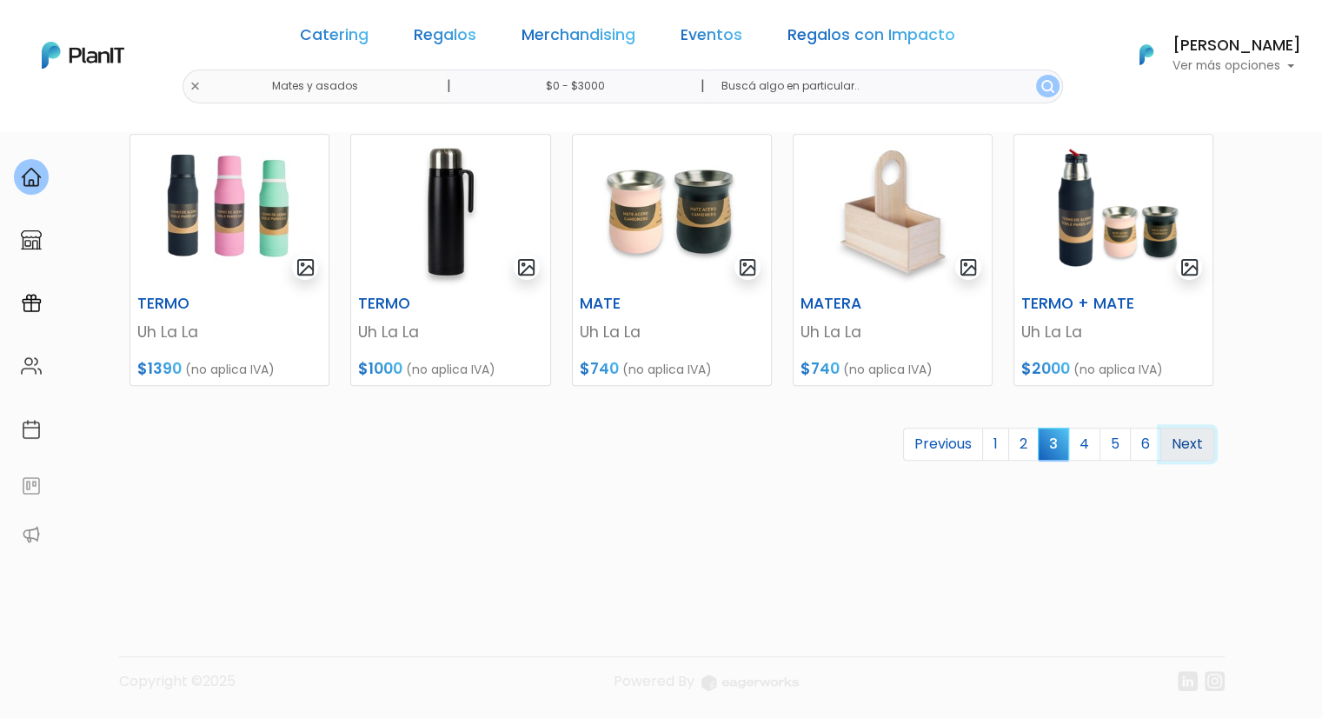
click at [1189, 446] on link "Next" at bounding box center [1187, 444] width 54 height 33
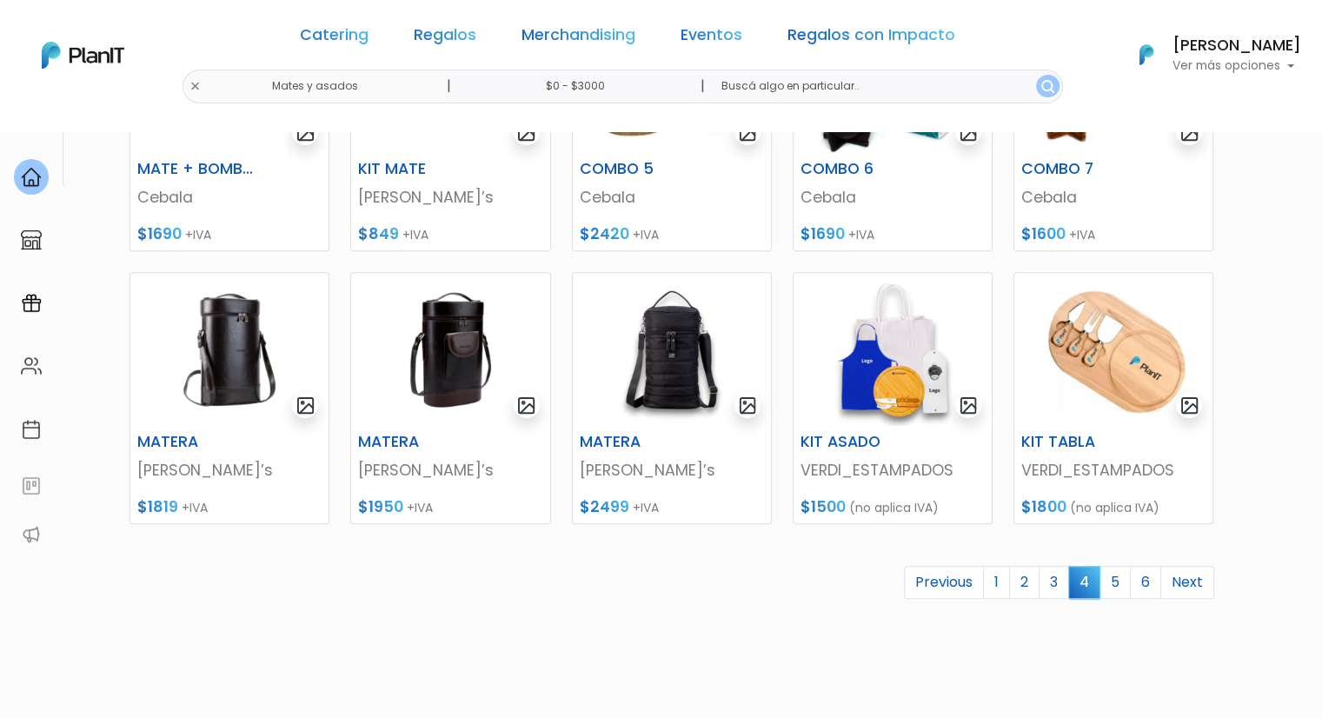
scroll to position [695, 0]
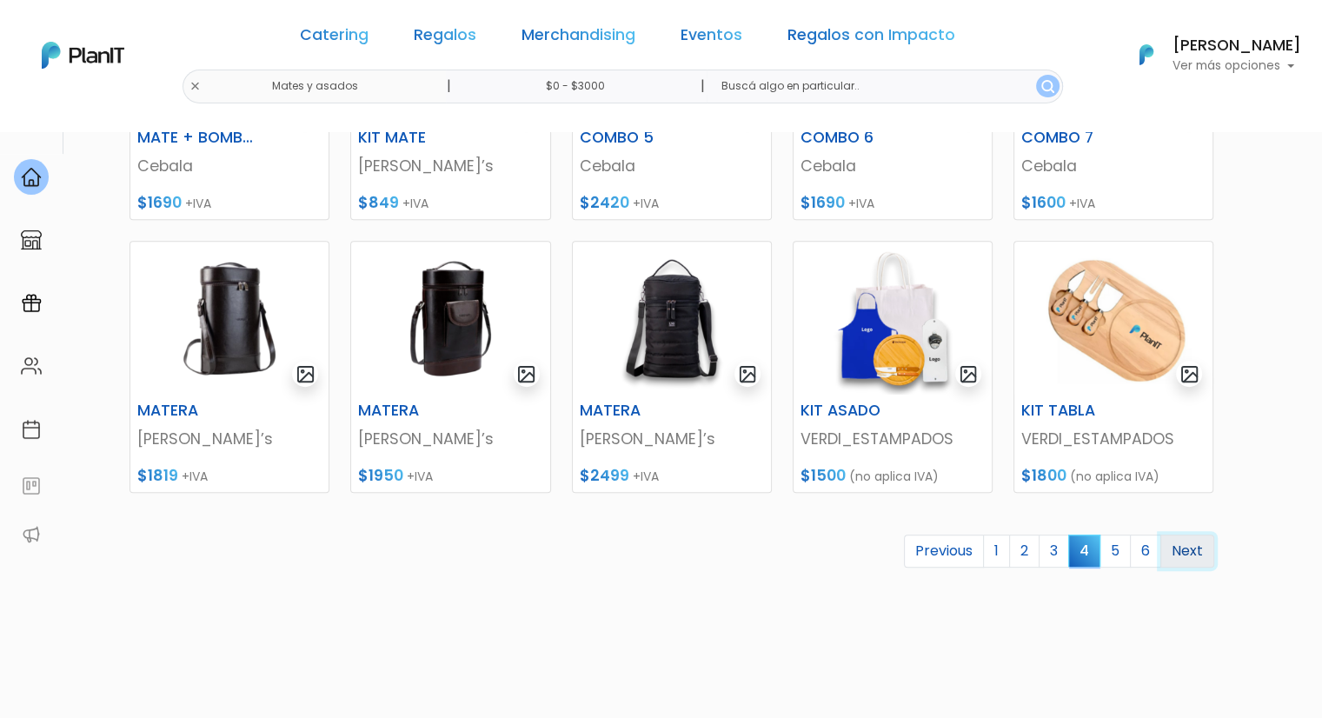
click at [1192, 554] on link "Next" at bounding box center [1187, 550] width 54 height 33
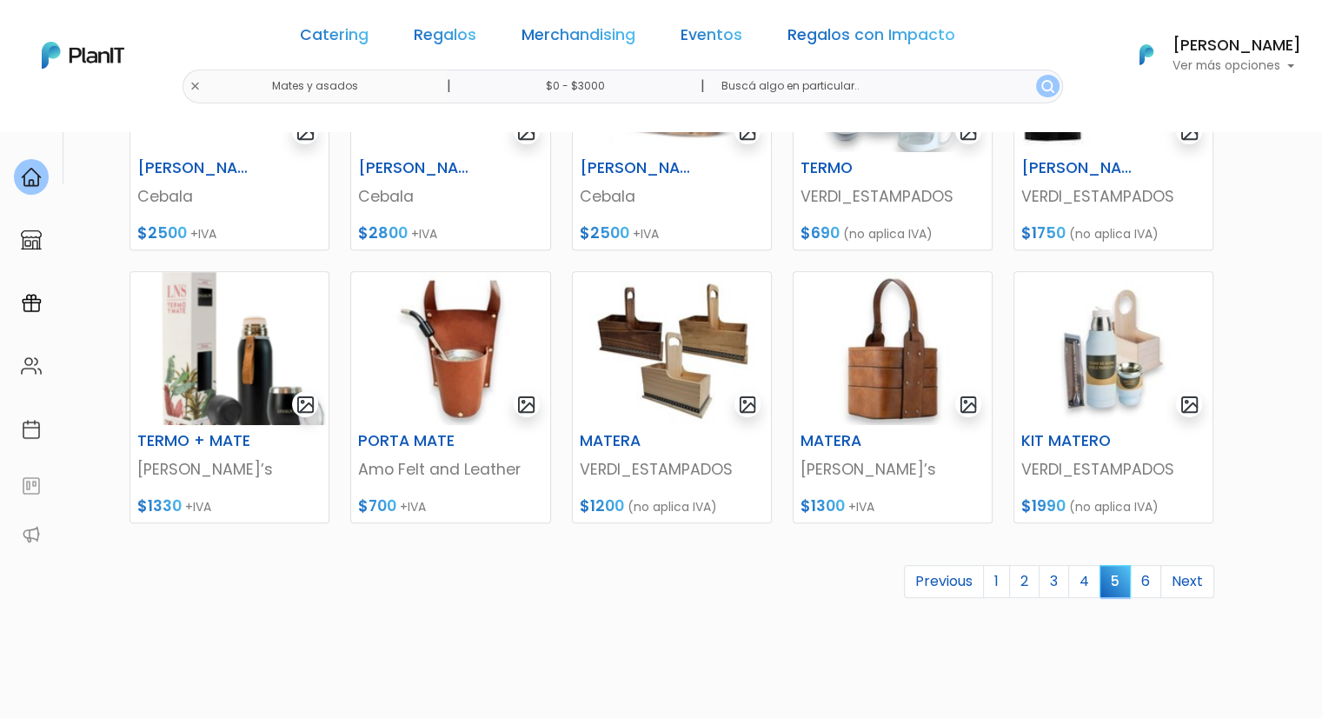
scroll to position [695, 0]
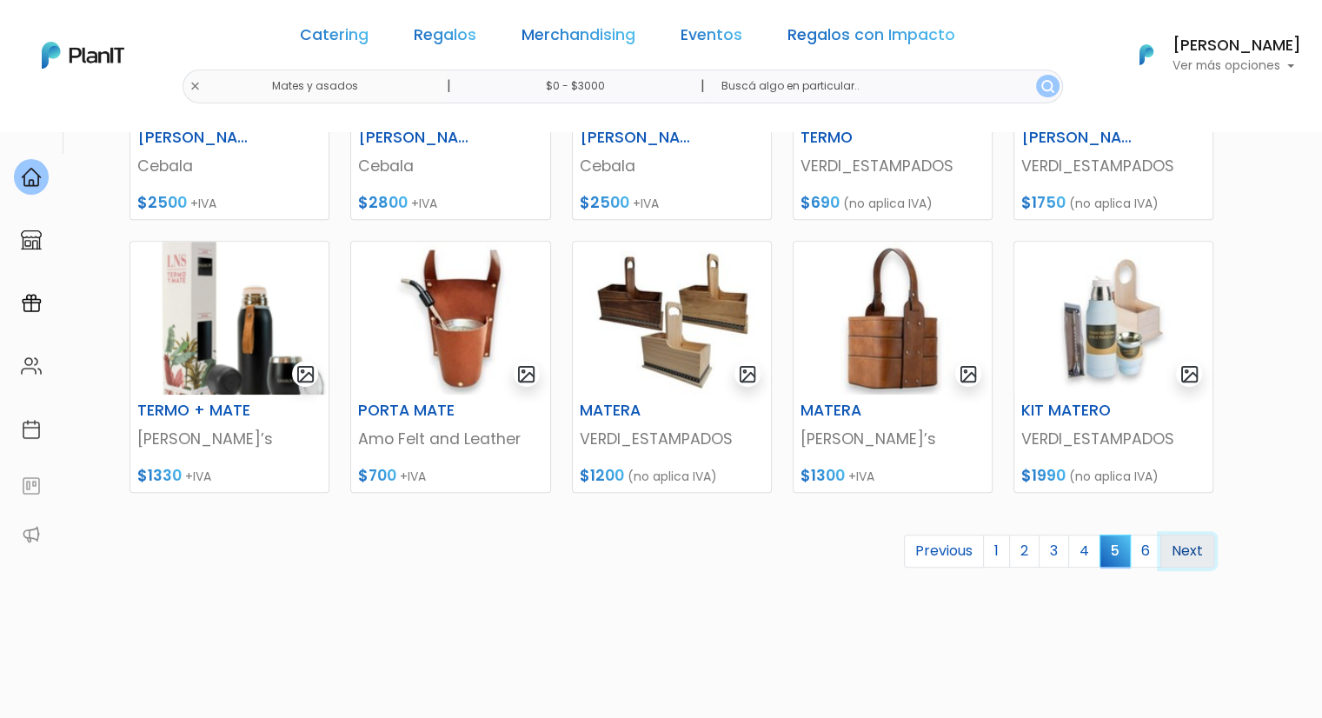
click at [1193, 547] on link "Next" at bounding box center [1187, 550] width 54 height 33
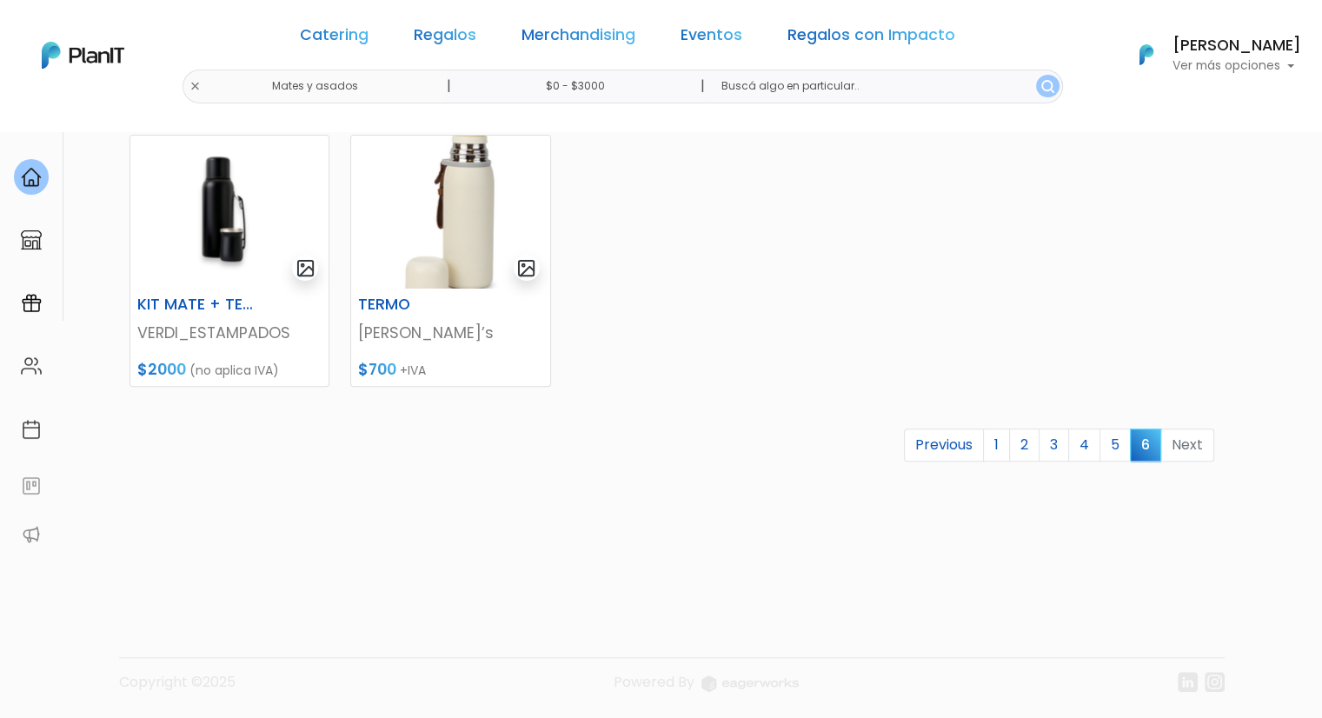
scroll to position [529, 0]
click at [1186, 444] on li "Next" at bounding box center [1187, 445] width 53 height 34
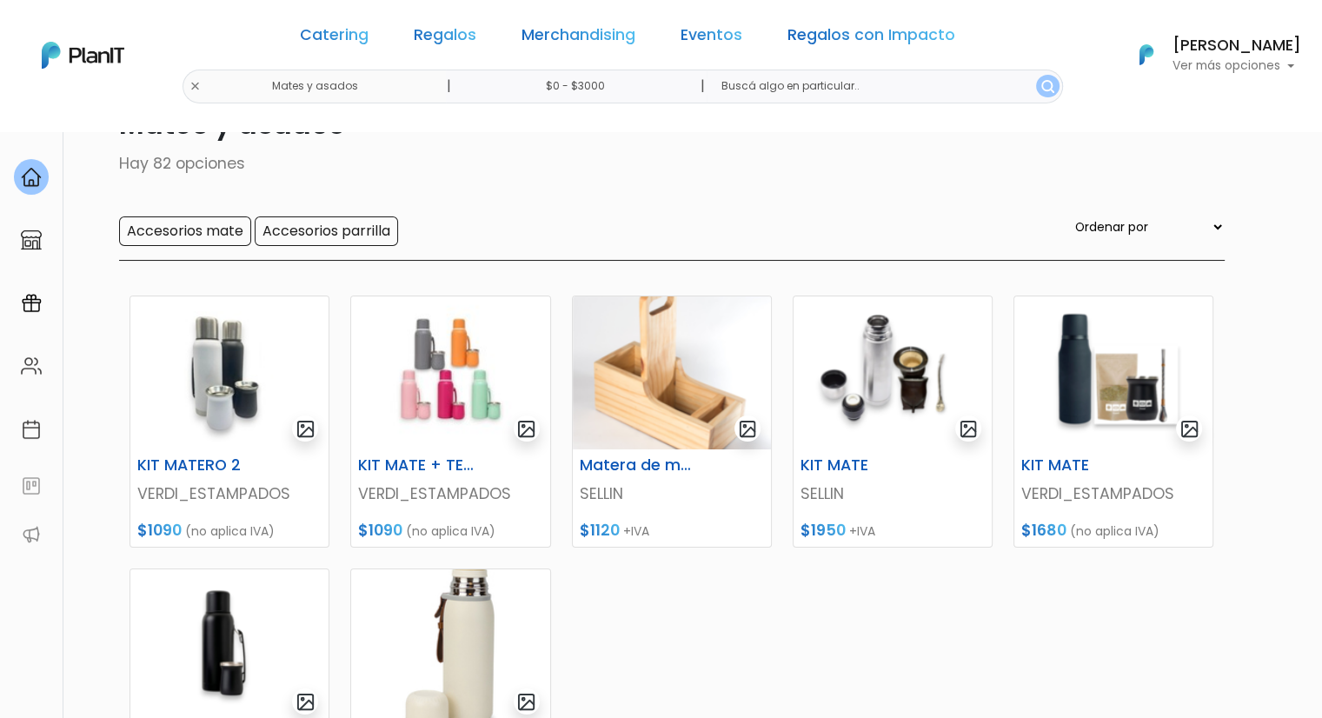
scroll to position [0, 0]
